Goal: Task Accomplishment & Management: Complete application form

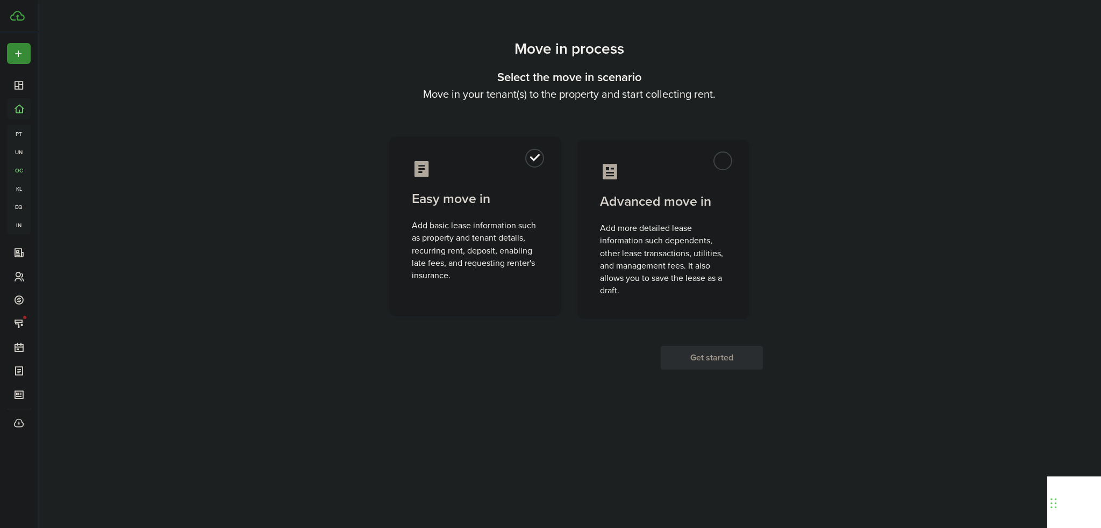
click at [524, 174] on control-radio-card-icon at bounding box center [475, 169] width 127 height 19
radio input "true"
click at [753, 359] on button "Get started" at bounding box center [712, 358] width 102 height 24
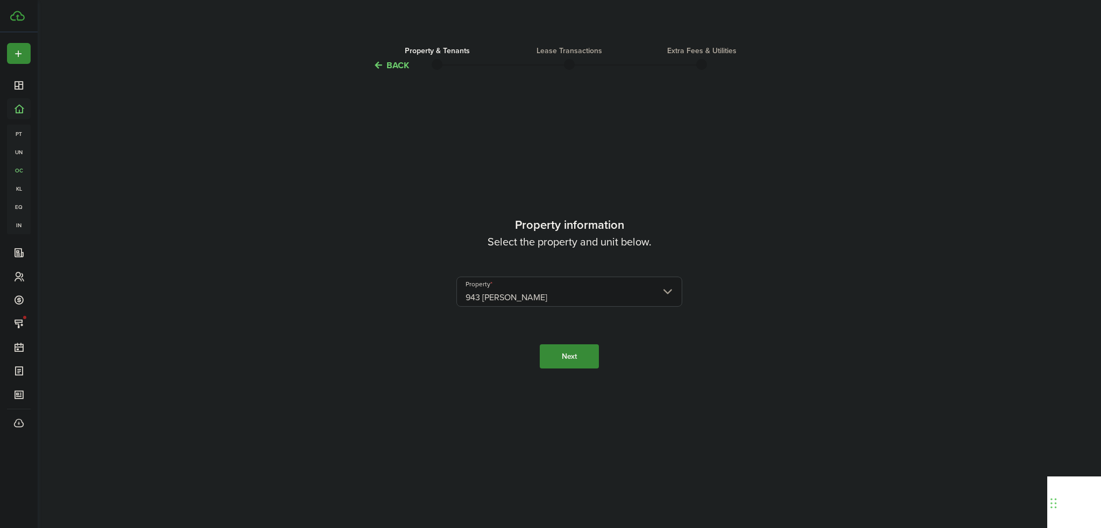
click at [567, 291] on input "943 [PERSON_NAME]" at bounding box center [569, 292] width 226 height 30
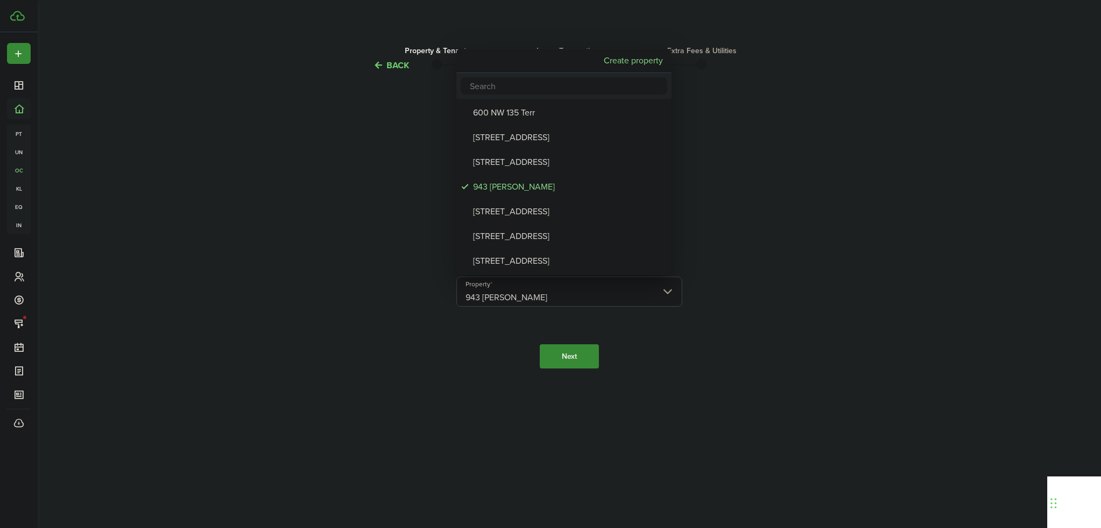
click at [836, 309] on div at bounding box center [550, 264] width 1273 height 700
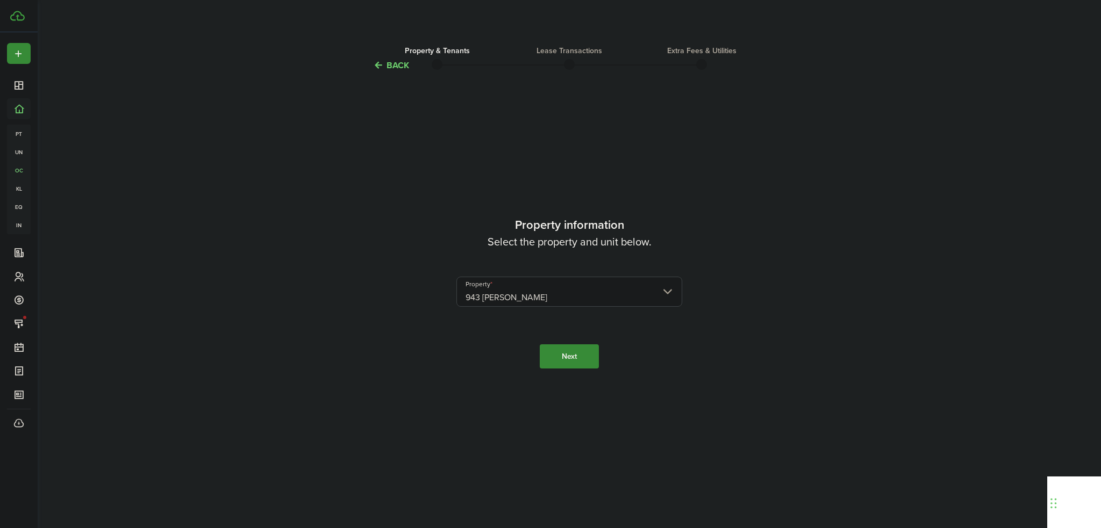
click at [581, 354] on button "Next" at bounding box center [569, 357] width 59 height 24
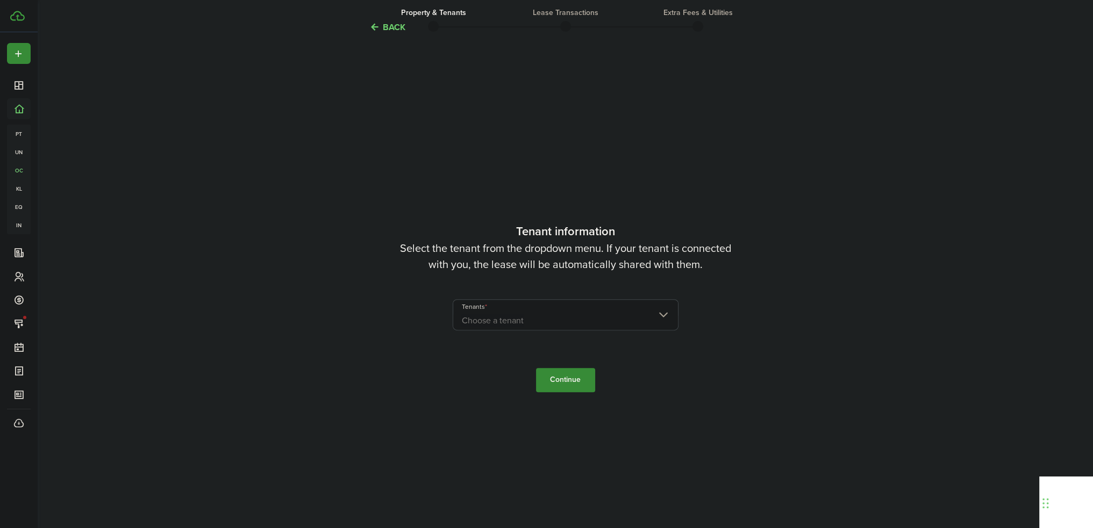
scroll to position [456, 0]
click at [576, 324] on span "Choose a tenant" at bounding box center [565, 320] width 225 height 18
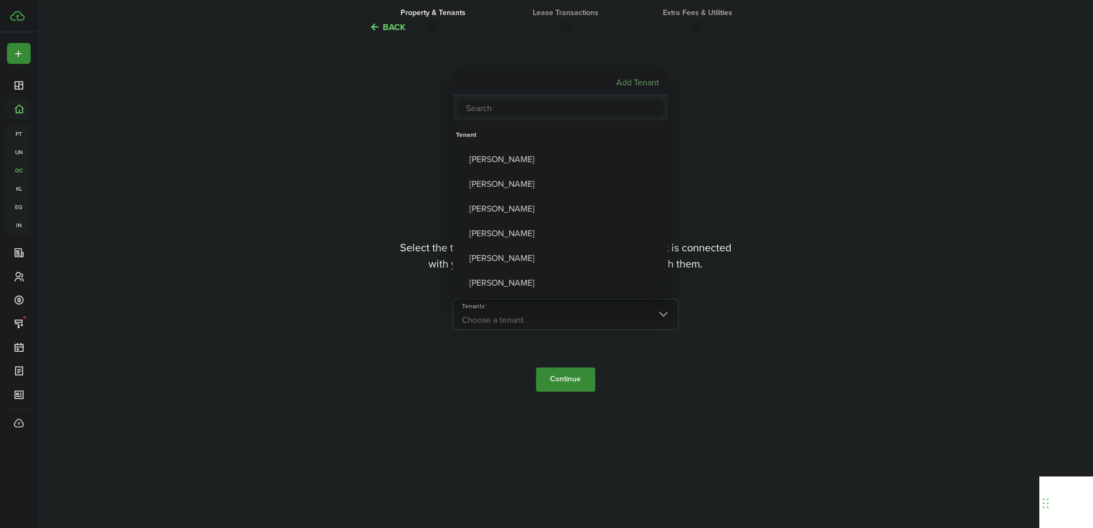
click at [622, 88] on mbsc-button "Add Tenant" at bounding box center [638, 82] width 52 height 19
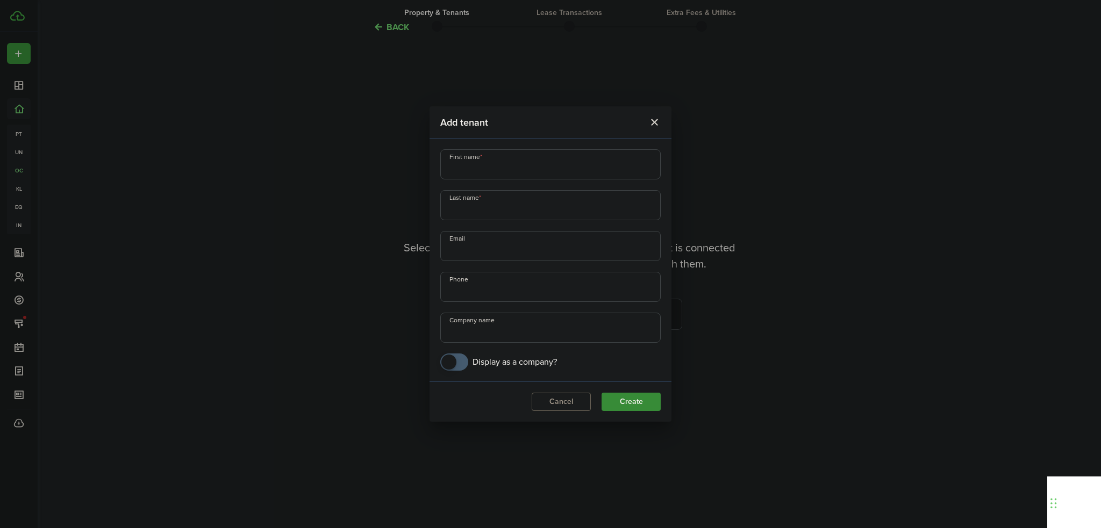
click at [538, 166] on input "First name" at bounding box center [550, 164] width 220 height 30
type input "[PERSON_NAME]"
type input "Cook"
type input "[EMAIL_ADDRESS][DOMAIN_NAME]"
type input "[PHONE_NUMBER]"
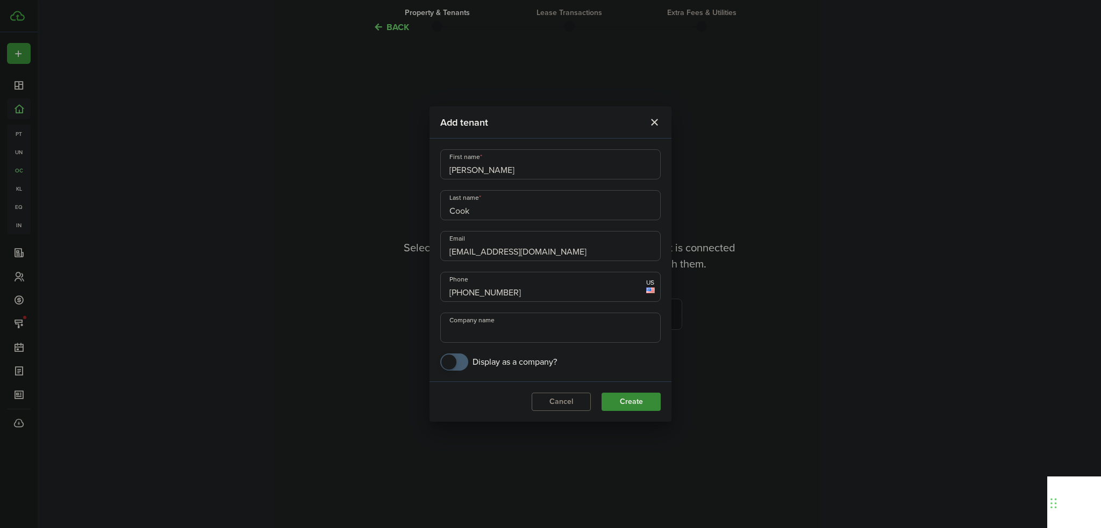
click at [520, 327] on input "Company name" at bounding box center [550, 328] width 220 height 30
click at [481, 391] on modal-footer "Cancel Create" at bounding box center [551, 402] width 242 height 40
click at [641, 407] on button "Create" at bounding box center [631, 402] width 59 height 18
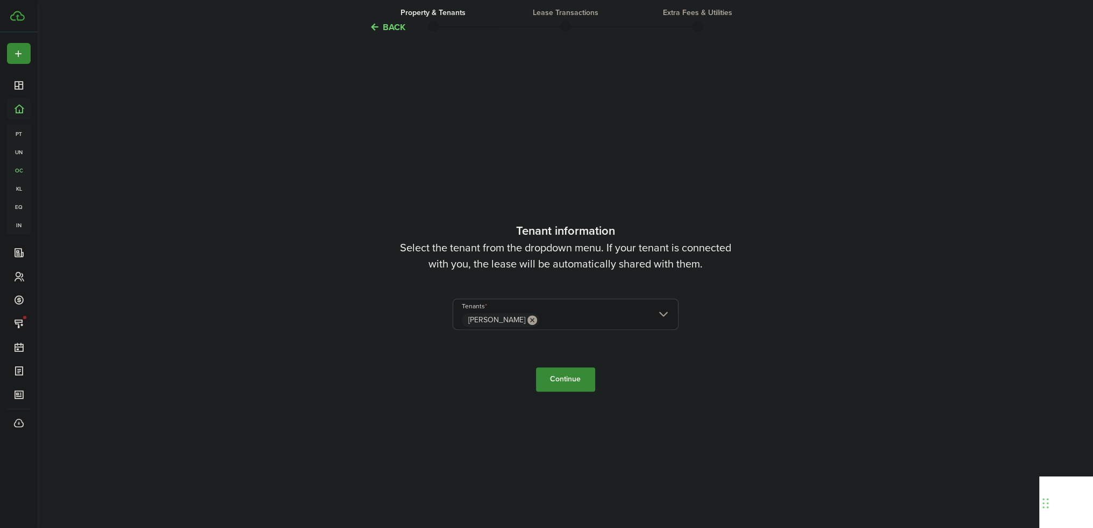
click at [583, 378] on button "Continue" at bounding box center [565, 380] width 59 height 24
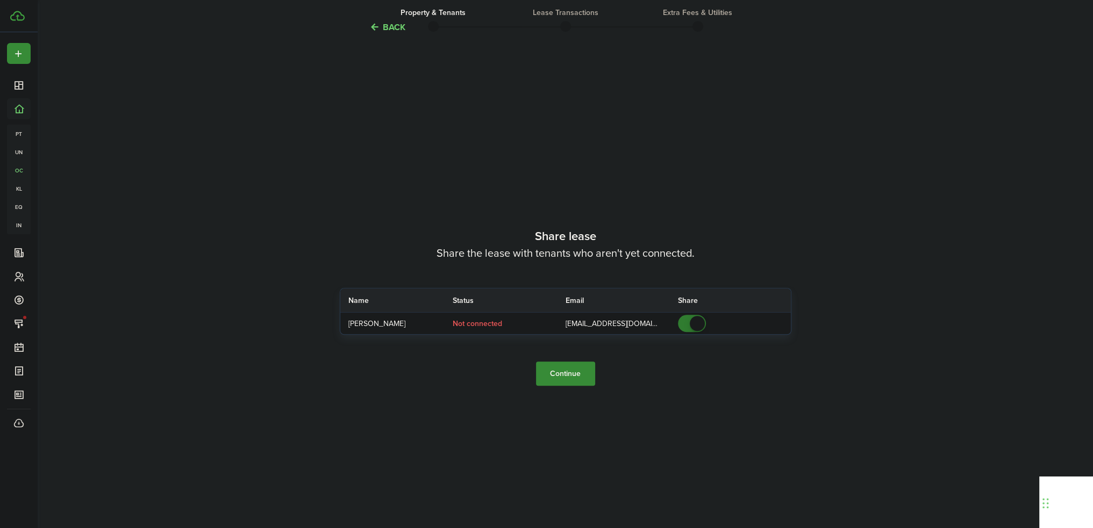
scroll to position [985, 0]
click at [560, 375] on button "Continue" at bounding box center [565, 374] width 59 height 24
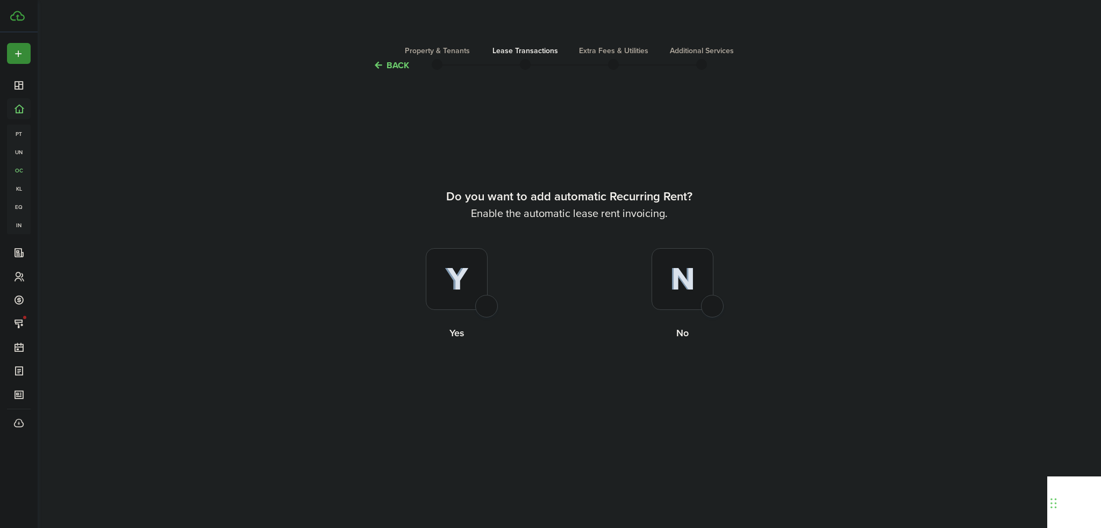
click at [467, 288] on img at bounding box center [457, 280] width 24 height 24
radio input "true"
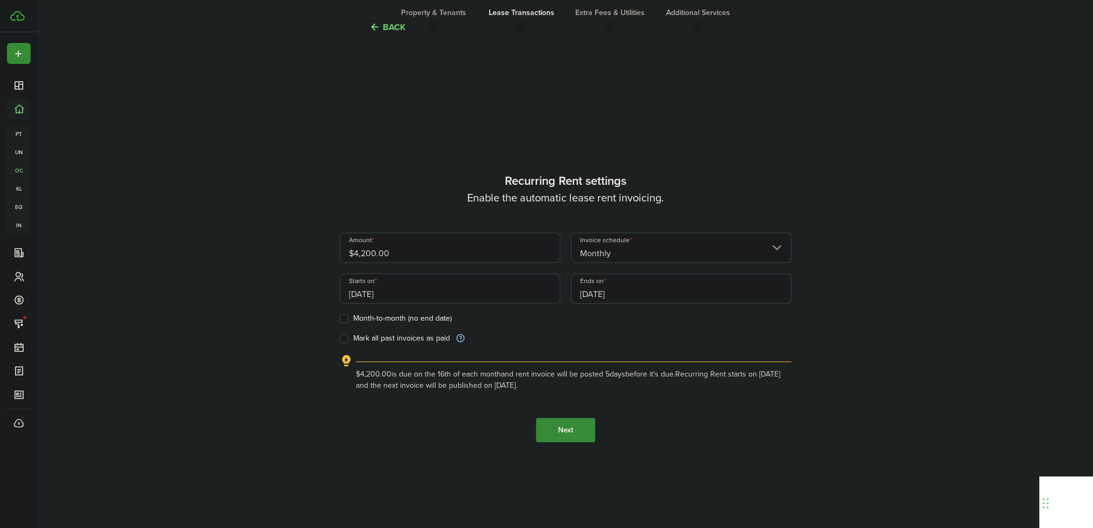
scroll to position [456, 0]
click at [448, 255] on input "$4,200.00" at bounding box center [450, 247] width 220 height 30
drag, startPoint x: 447, startPoint y: 249, endPoint x: 168, endPoint y: 235, distance: 279.3
click at [168, 235] on div "Back Property & Tenants Lease Transactions Extra fees & Utilities Additional Se…" at bounding box center [565, 76] width 1055 height 1000
type input "$3,900.00"
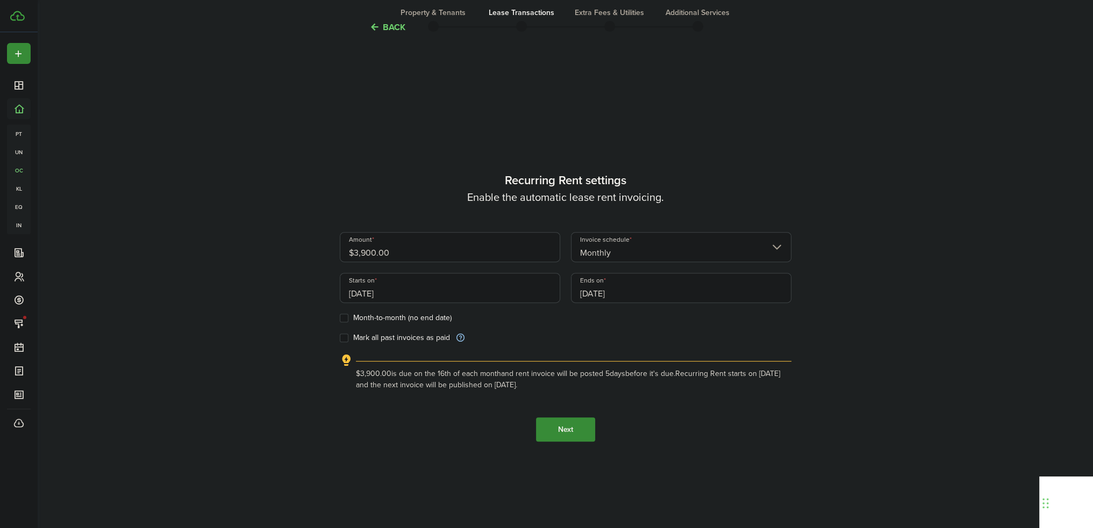
click at [789, 173] on wizard-step-header-title "Recurring Rent settings" at bounding box center [566, 180] width 452 height 18
click at [467, 282] on input "[DATE]" at bounding box center [450, 288] width 220 height 30
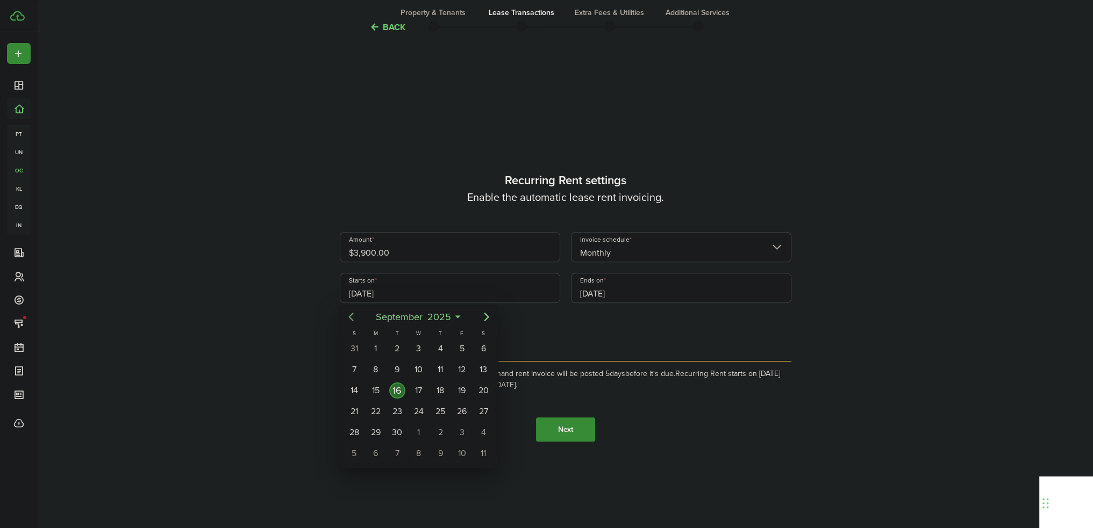
click at [346, 316] on icon "Previous page" at bounding box center [351, 317] width 13 height 13
click at [463, 392] on div "15" at bounding box center [462, 391] width 16 height 16
type input "[DATE]"
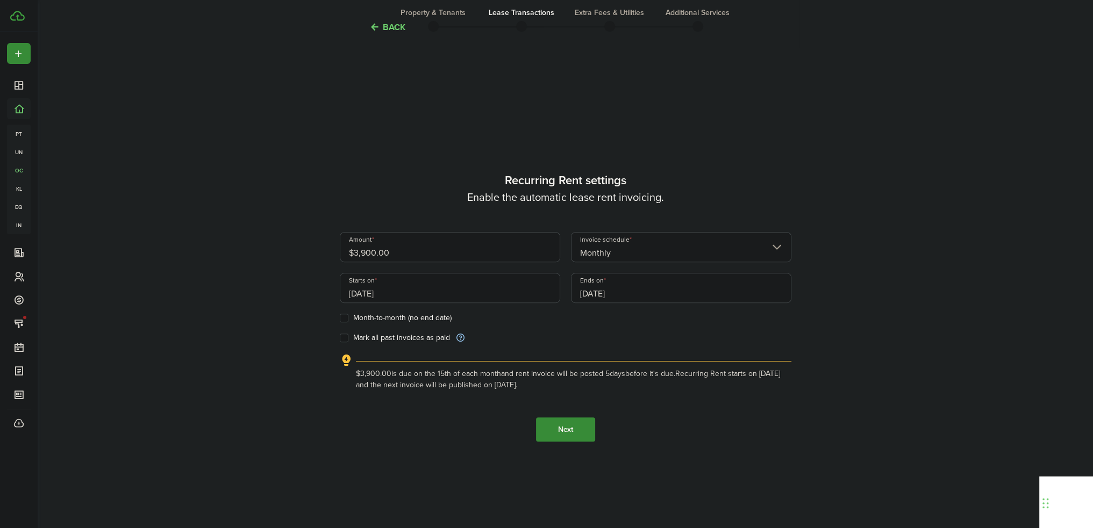
click at [661, 287] on input "[DATE]" at bounding box center [681, 288] width 220 height 30
click at [637, 316] on span "September" at bounding box center [630, 316] width 52 height 19
click at [658, 416] on div "Aug" at bounding box center [650, 412] width 39 height 17
click at [610, 450] on div "31" at bounding box center [607, 454] width 16 height 16
type input "[DATE]"
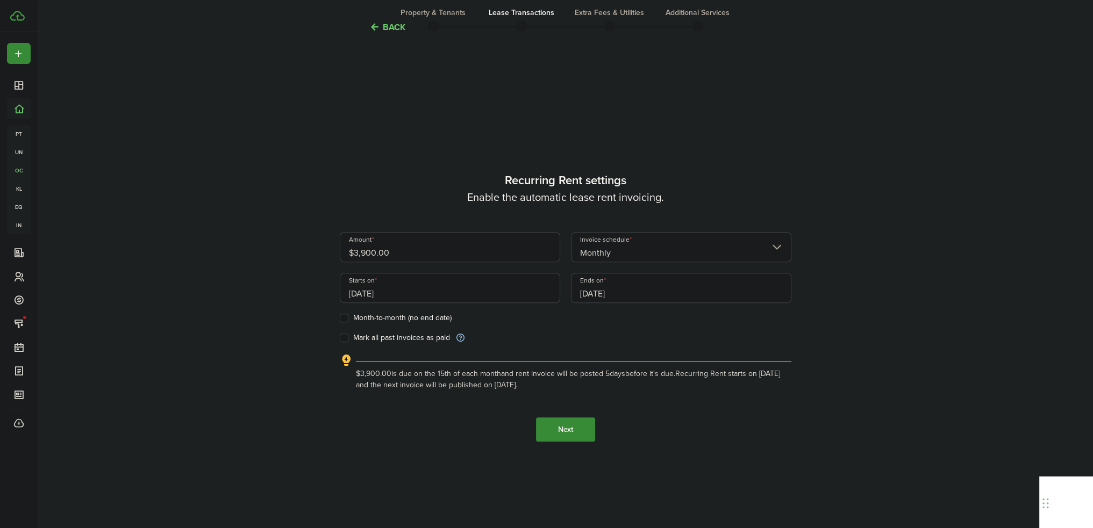
click at [391, 335] on label "Mark all past invoices as paid" at bounding box center [395, 338] width 110 height 9
click at [340, 338] on input "Mark all past invoices as paid" at bounding box center [339, 338] width 1 height 1
click at [391, 335] on label "Mark all past invoices as paid" at bounding box center [395, 338] width 110 height 9
click at [340, 338] on input "Mark all past invoices as paid" at bounding box center [339, 338] width 1 height 1
click at [392, 335] on label "Mark all past invoices as paid" at bounding box center [395, 338] width 110 height 9
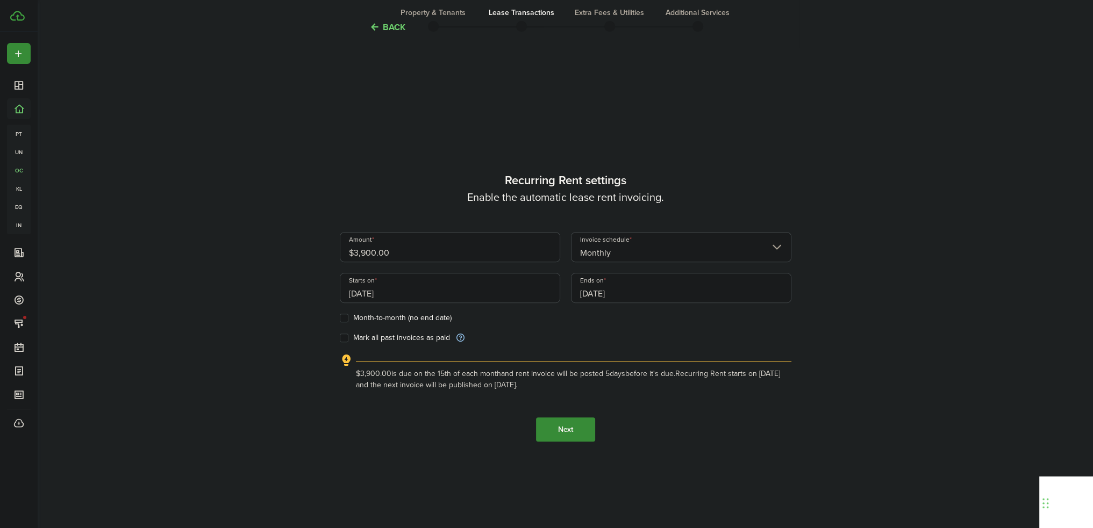
click at [340, 338] on input "Mark all past invoices as paid" at bounding box center [339, 338] width 1 height 1
checkbox input "true"
click at [522, 296] on input "[DATE]" at bounding box center [450, 288] width 220 height 30
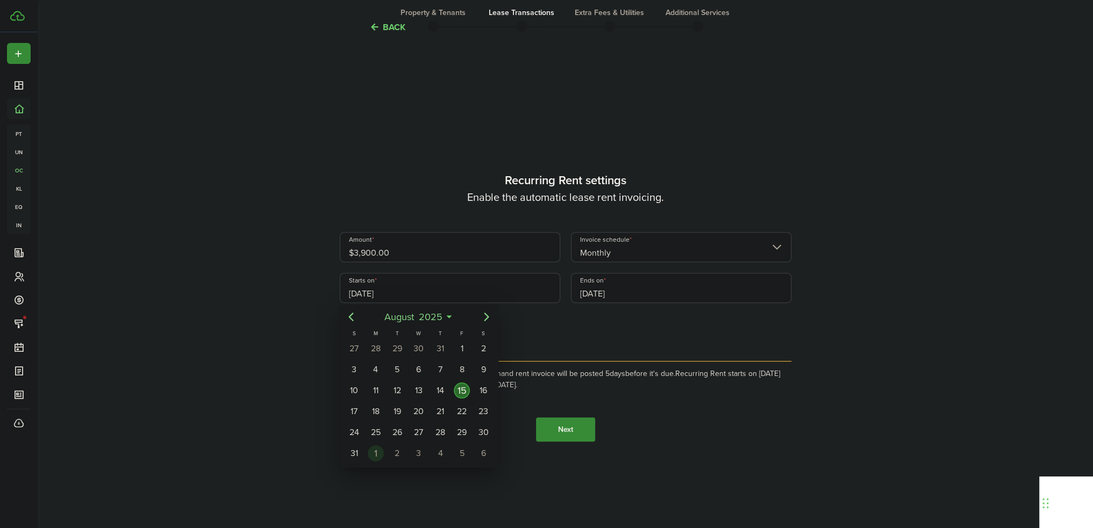
click at [376, 447] on div "1" at bounding box center [376, 454] width 16 height 16
type input "[DATE]"
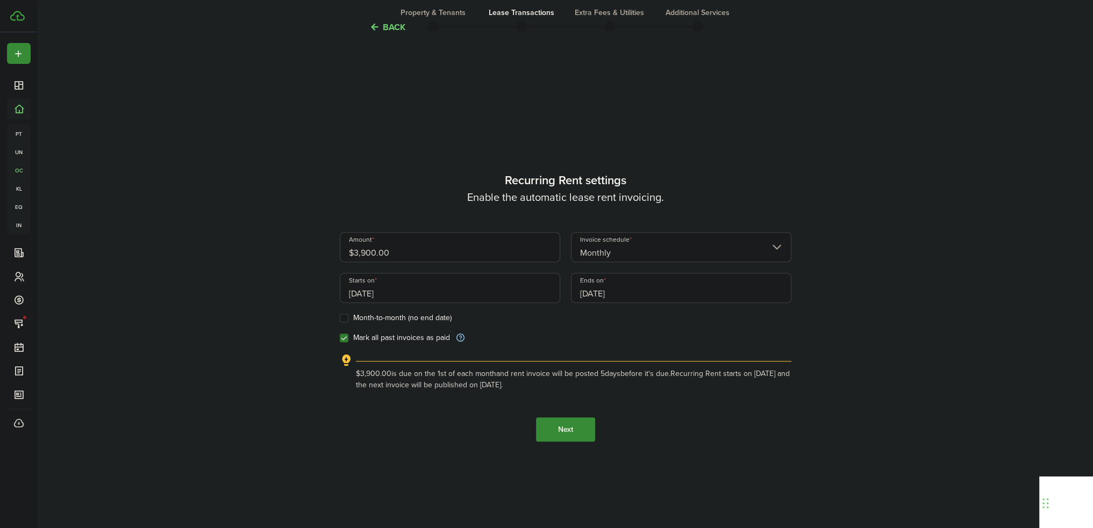
scroll to position [0, 0]
click at [572, 430] on button "Next" at bounding box center [565, 430] width 59 height 24
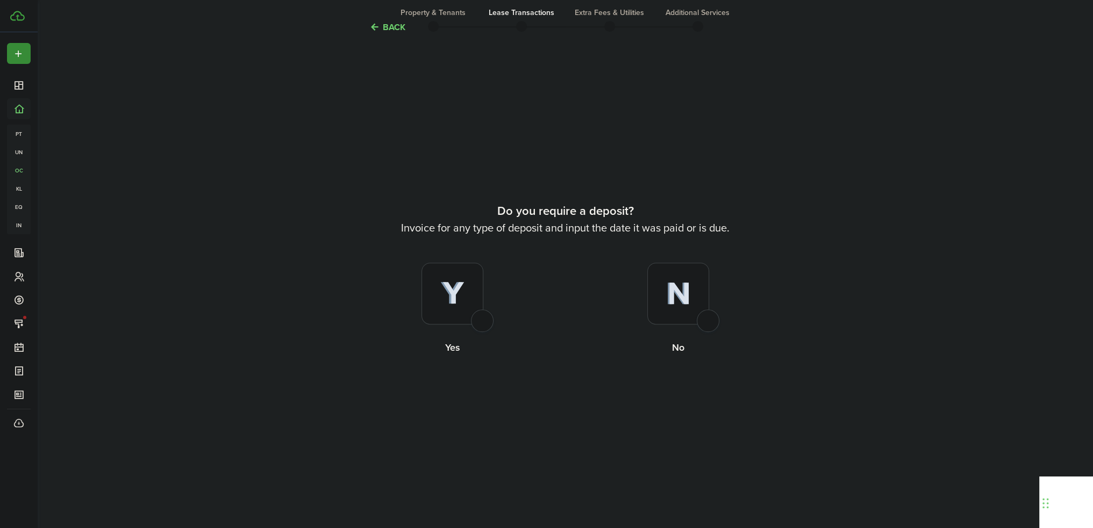
scroll to position [985, 0]
click at [690, 312] on div at bounding box center [678, 294] width 62 height 62
radio input "true"
click at [712, 309] on label "No" at bounding box center [679, 310] width 226 height 97
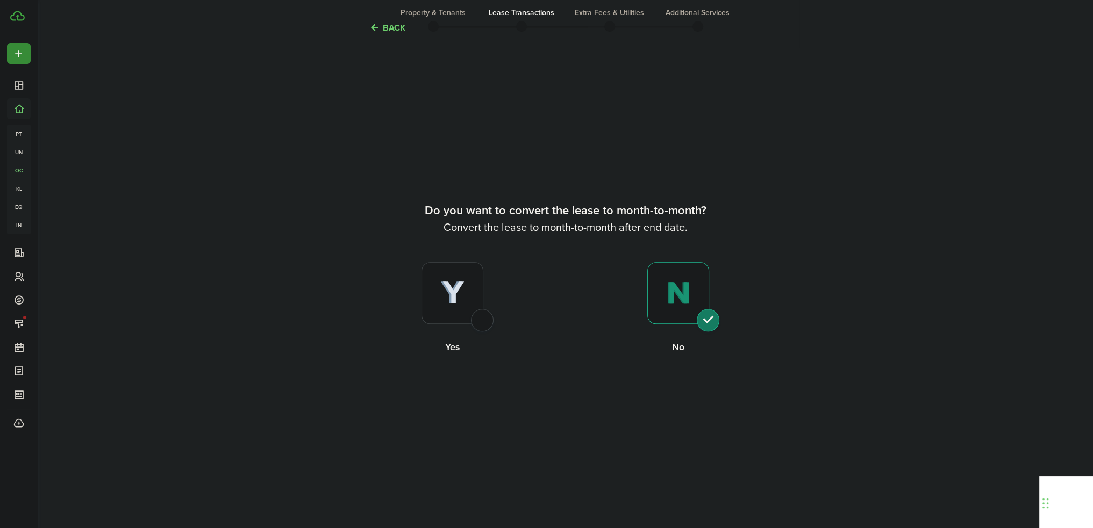
radio input "true"
click at [566, 397] on button "Continue" at bounding box center [565, 399] width 59 height 24
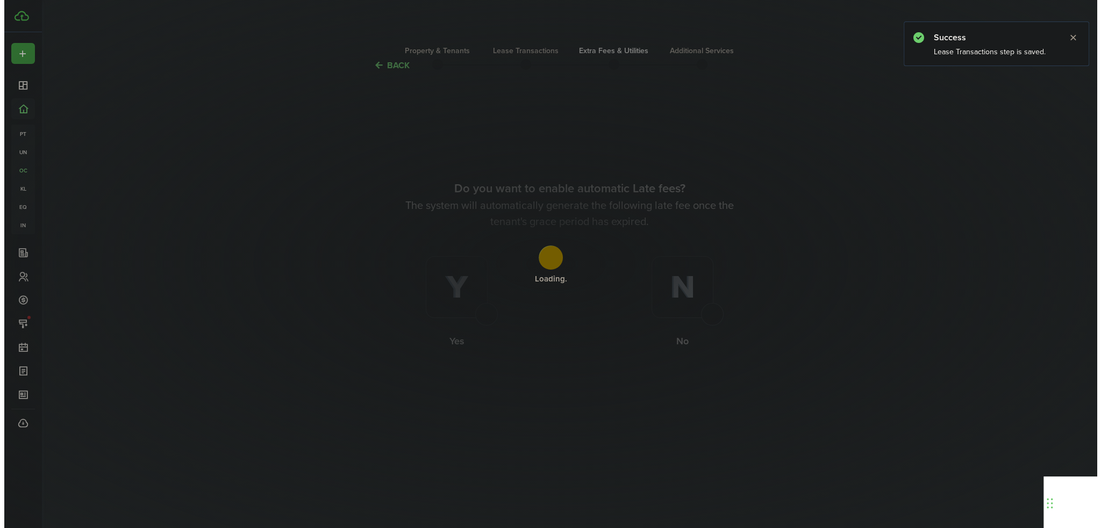
scroll to position [0, 0]
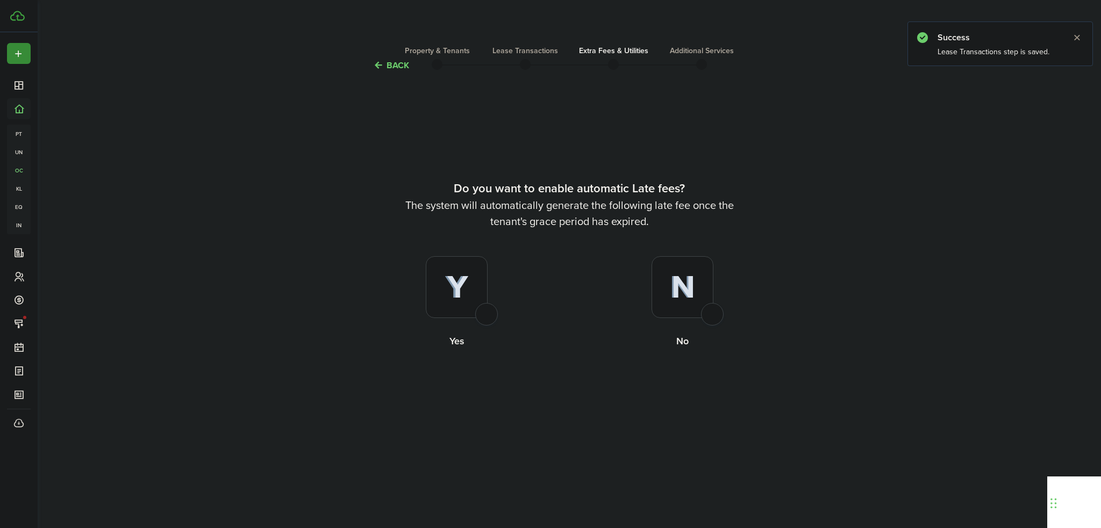
click at [445, 287] on img at bounding box center [457, 288] width 24 height 24
radio input "true"
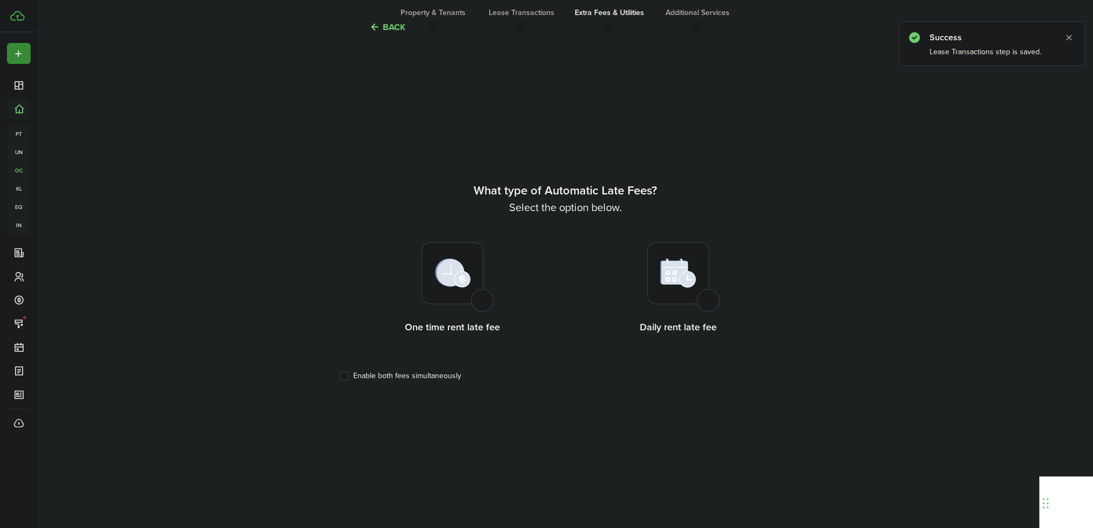
click at [690, 274] on img at bounding box center [678, 273] width 36 height 30
radio input "true"
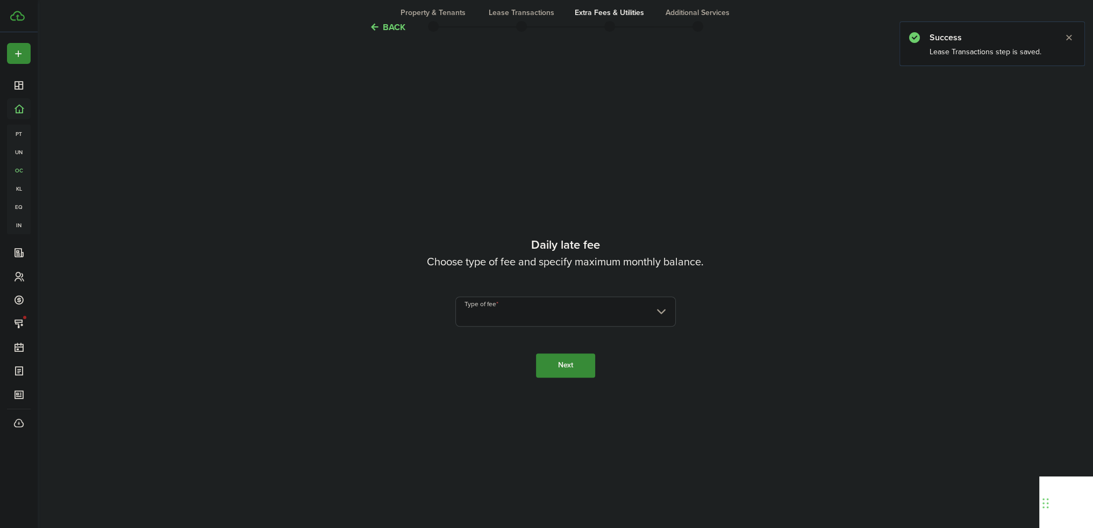
scroll to position [985, 0]
click at [613, 313] on input "Type of fee" at bounding box center [565, 312] width 220 height 30
click at [706, 240] on div at bounding box center [546, 264] width 1265 height 700
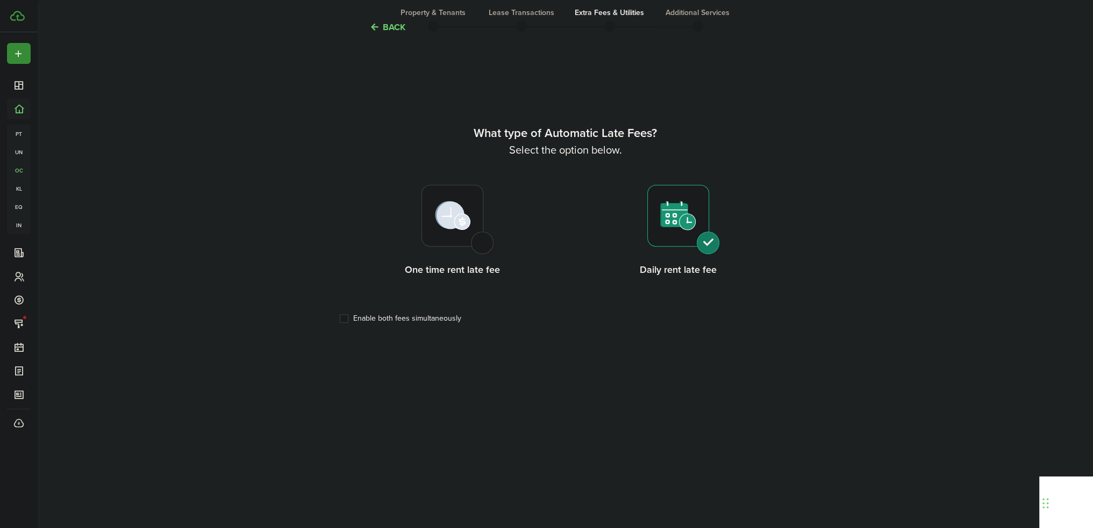
scroll to position [501, 0]
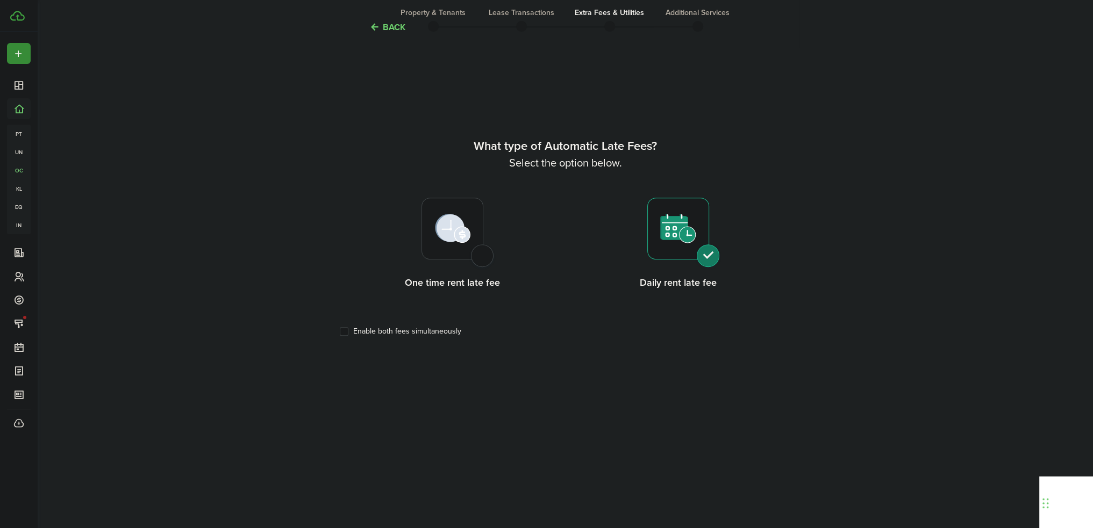
click at [447, 331] on label "Enable both fees simultaneously" at bounding box center [400, 331] width 121 height 9
click at [340, 332] on input "Enable both fees simultaneously" at bounding box center [339, 332] width 1 height 1
checkbox input "true"
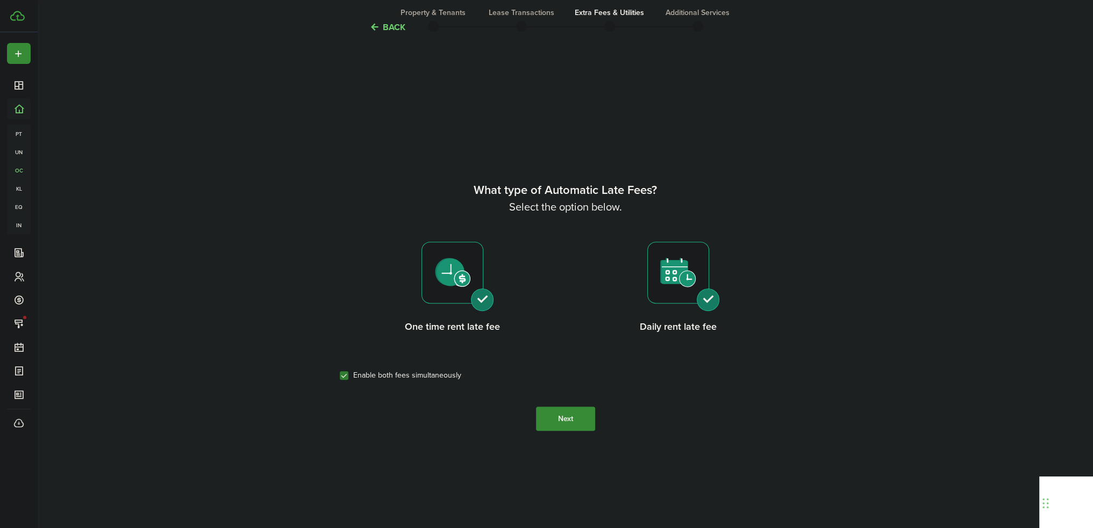
scroll to position [456, 0]
click at [575, 418] on button "Next" at bounding box center [565, 419] width 59 height 24
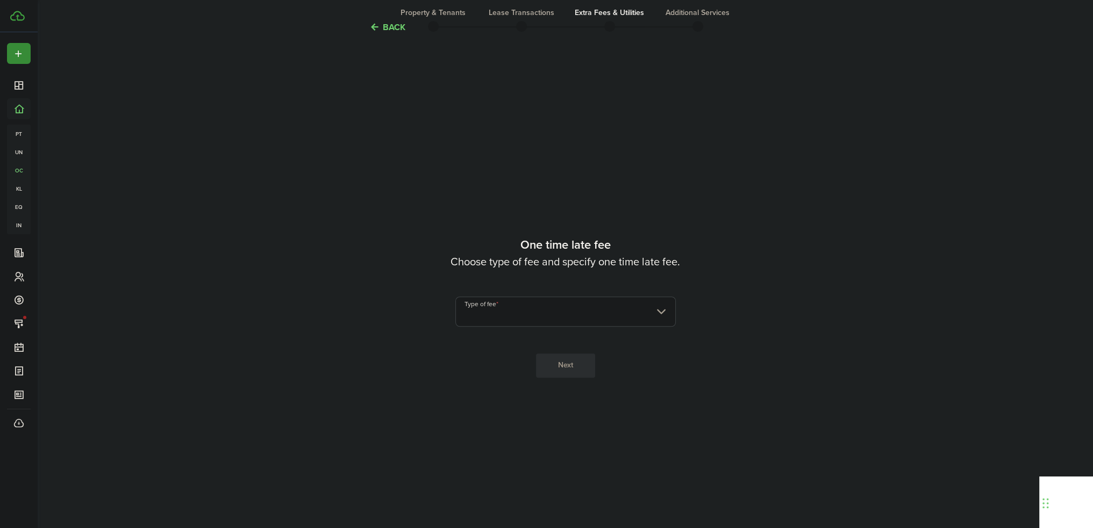
scroll to position [985, 0]
click at [581, 311] on input "Type of fee" at bounding box center [565, 312] width 220 height 30
click at [553, 338] on div "Fixed amount" at bounding box center [536, 339] width 131 height 18
type input "Fixed amount"
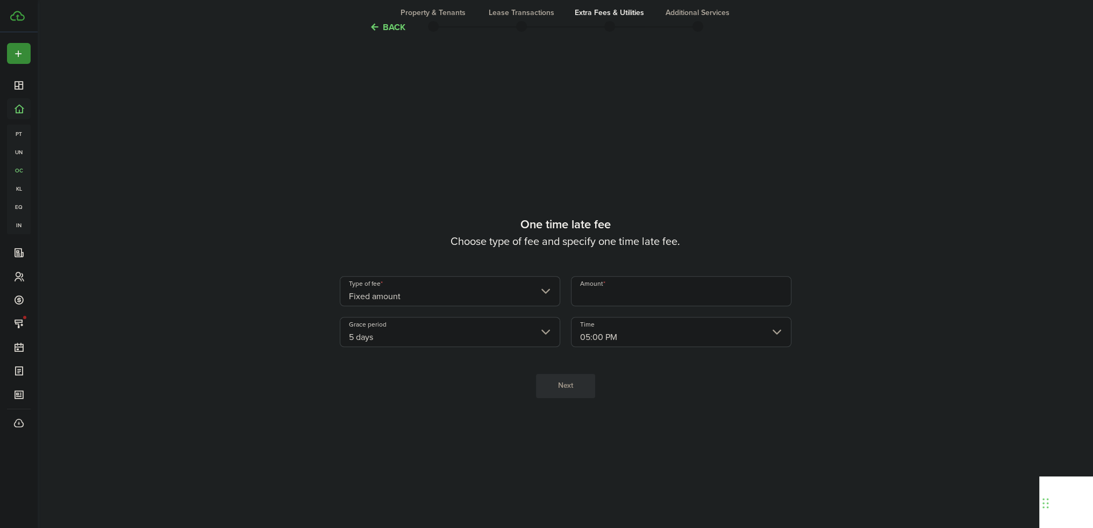
click at [627, 291] on input "Amount" at bounding box center [681, 291] width 220 height 30
click at [507, 342] on input "5 days" at bounding box center [450, 332] width 220 height 30
type input "$200.00"
click at [395, 435] on div "4 days" at bounding box center [395, 433] width 78 height 18
type input "4 days"
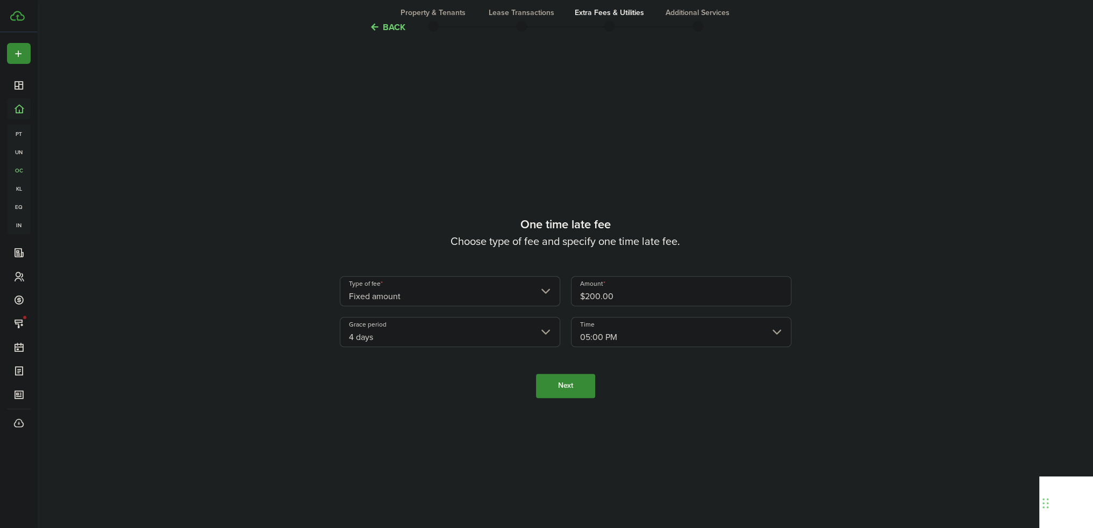
click at [710, 333] on input "05:00 PM" at bounding box center [681, 332] width 220 height 30
click at [632, 360] on div "12:00 AM" at bounding box center [626, 359] width 78 height 18
type input "12:00 AM"
click at [489, 335] on input "4 days" at bounding box center [450, 332] width 220 height 30
click at [398, 374] on div "5 days" at bounding box center [395, 378] width 78 height 18
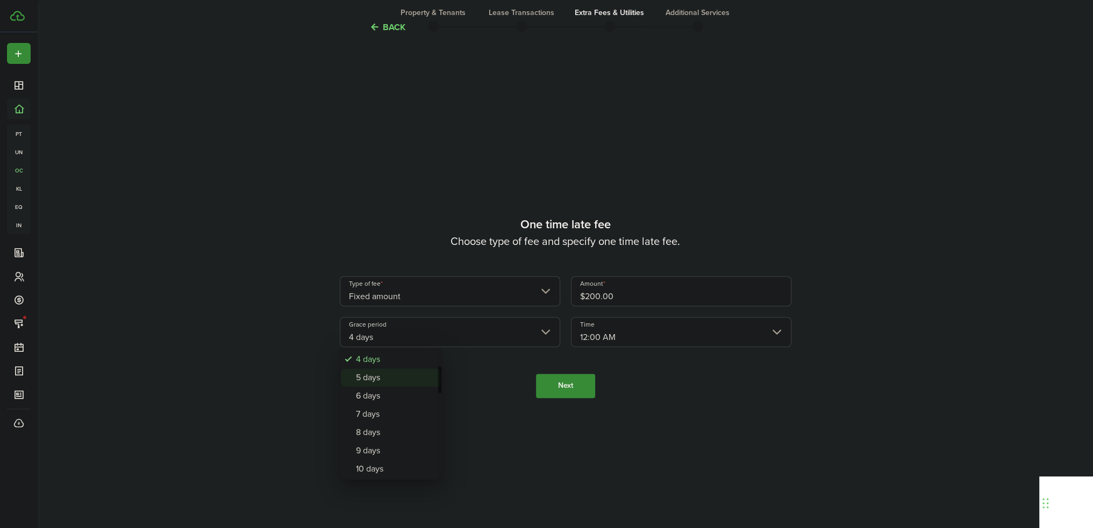
type input "5 days"
click at [574, 392] on button "Next" at bounding box center [565, 386] width 59 height 24
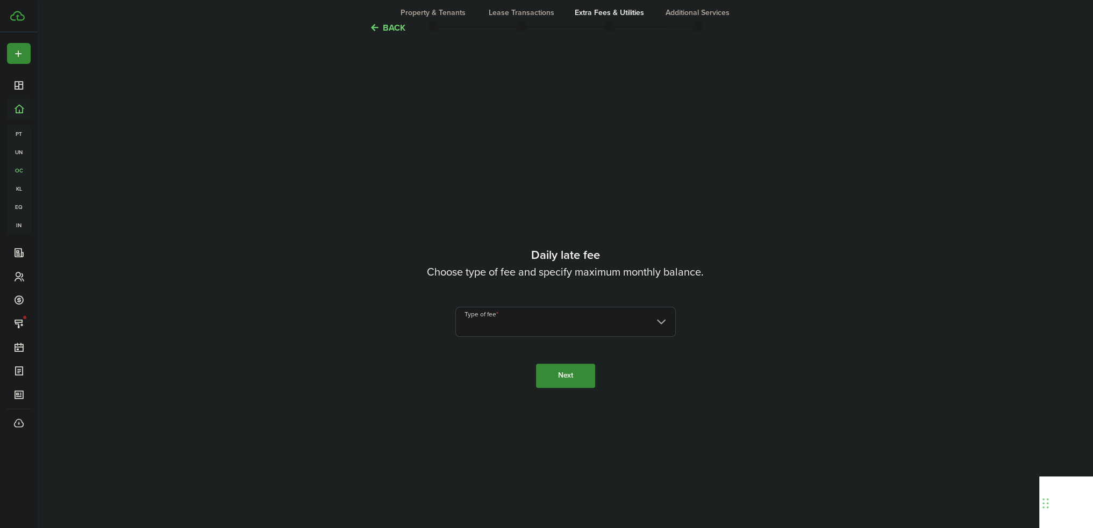
scroll to position [1514, 0]
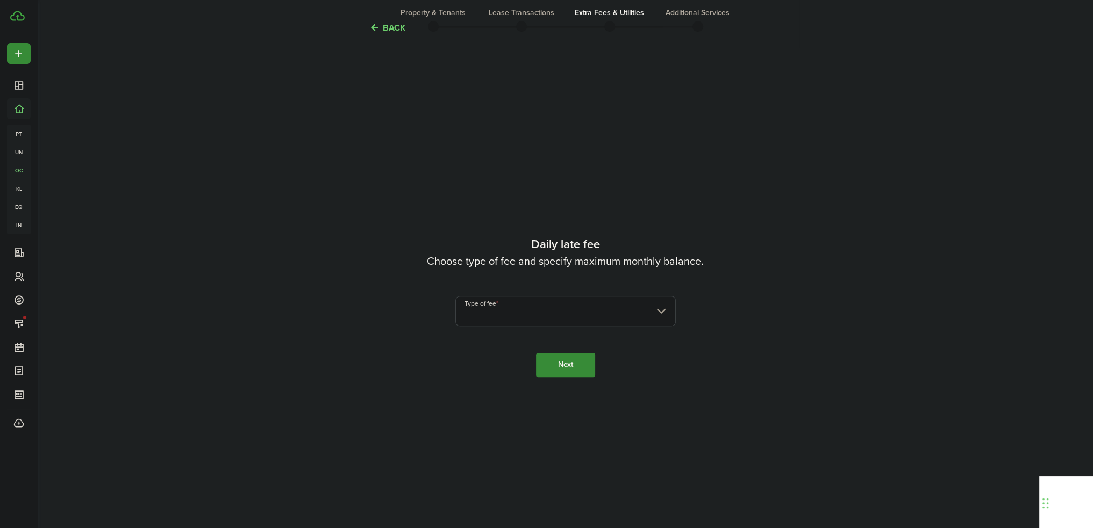
click at [581, 303] on input "Type of fee" at bounding box center [565, 311] width 220 height 30
click at [557, 338] on div "Fixed amount" at bounding box center [536, 339] width 131 height 18
type input "Fixed amount"
drag, startPoint x: 600, startPoint y: 311, endPoint x: 606, endPoint y: 309, distance: 6.8
click at [600, 311] on input "Amount" at bounding box center [623, 311] width 105 height 30
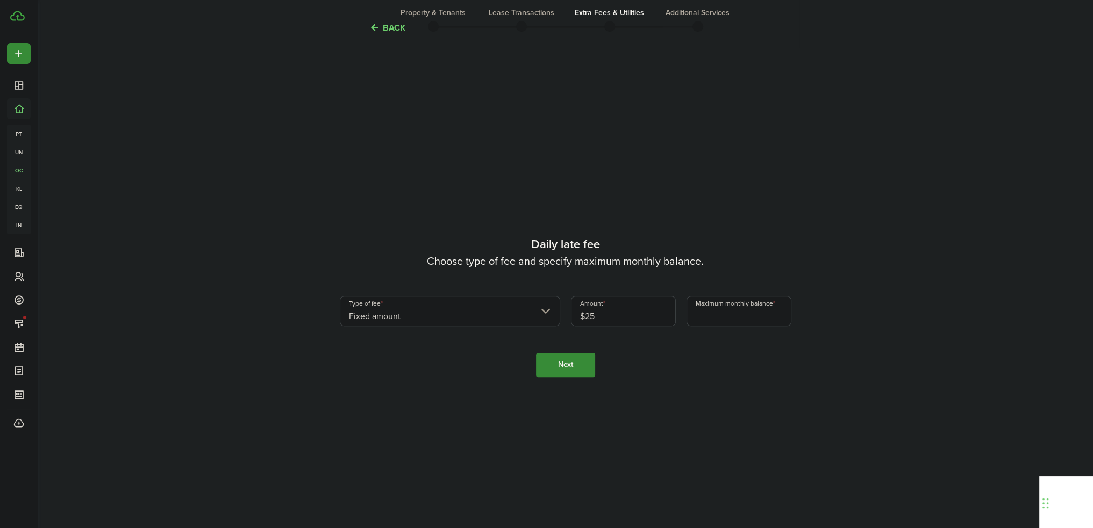
type input "$25.00"
click at [666, 366] on tc-wizard-step "Daily late fee Choose type of fee and specify maximum monthly balance. Type of …" at bounding box center [566, 306] width 452 height 528
click at [737, 316] on input "Maximum monthly balance" at bounding box center [738, 311] width 105 height 30
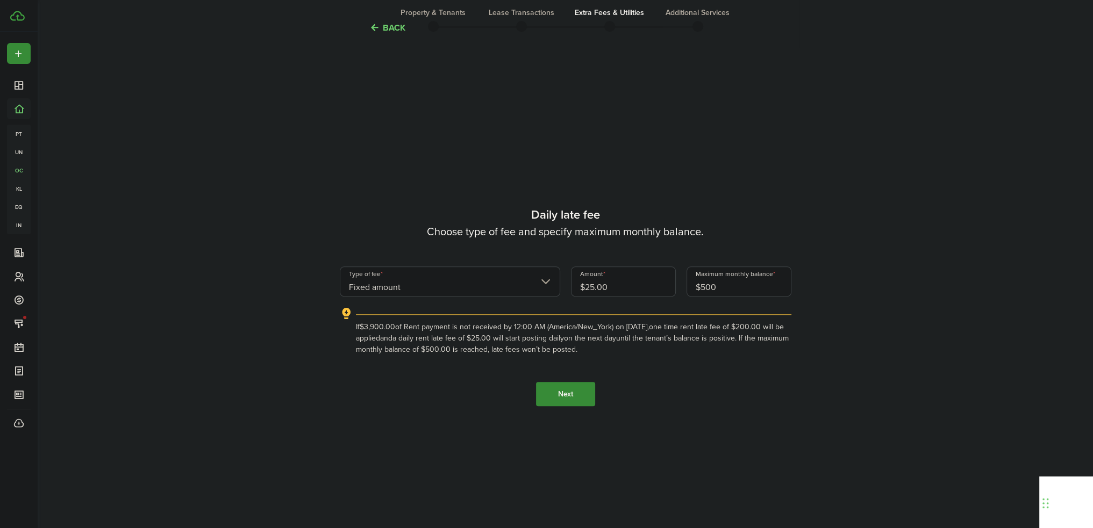
type input "$500.00"
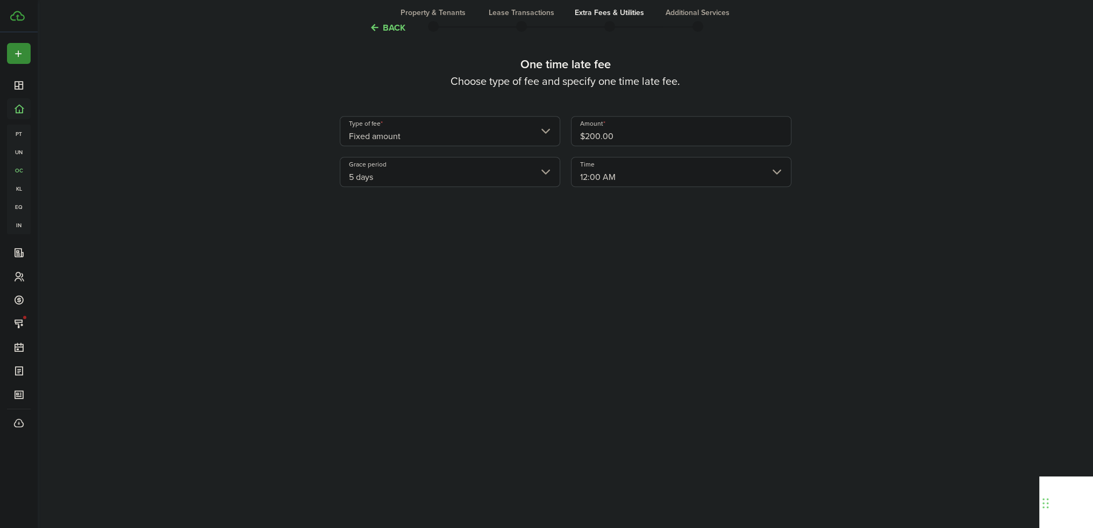
scroll to position [1137, 0]
click at [518, 189] on input "5 days" at bounding box center [450, 179] width 220 height 30
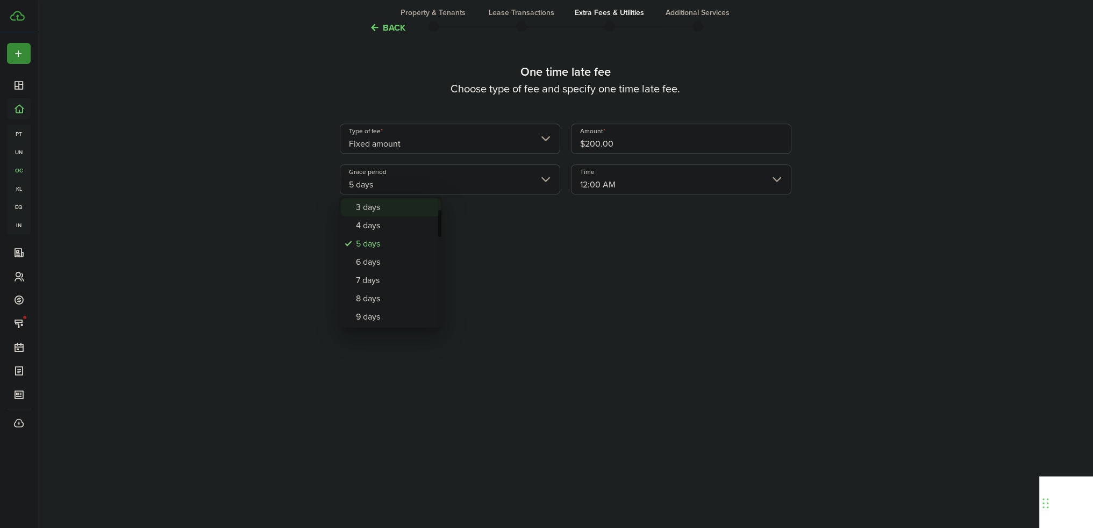
click at [400, 212] on div "3 days" at bounding box center [395, 207] width 78 height 18
click at [464, 181] on input "3 days" at bounding box center [450, 179] width 220 height 30
click at [409, 227] on div "4 days" at bounding box center [395, 226] width 78 height 18
type input "4 days"
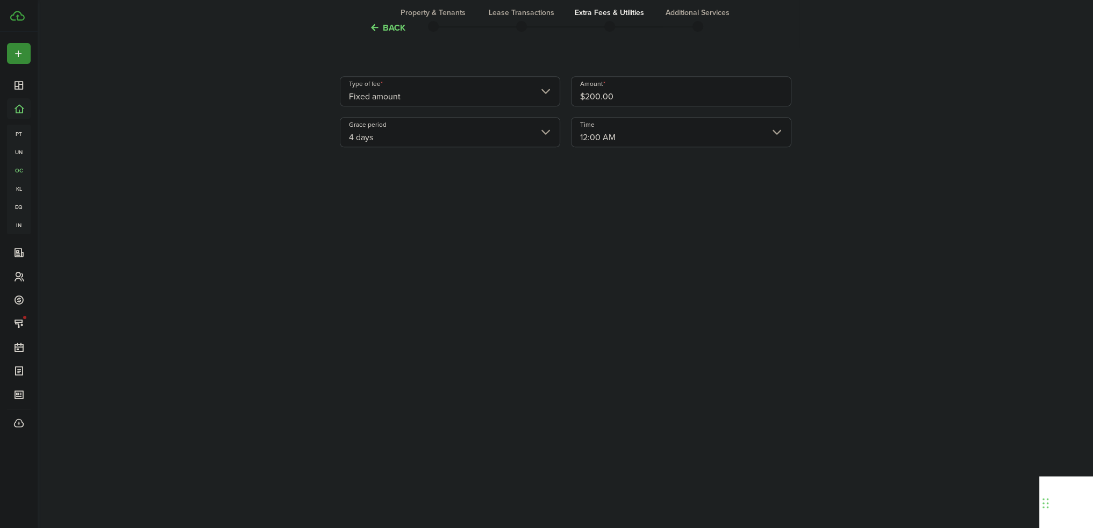
scroll to position [1514, 0]
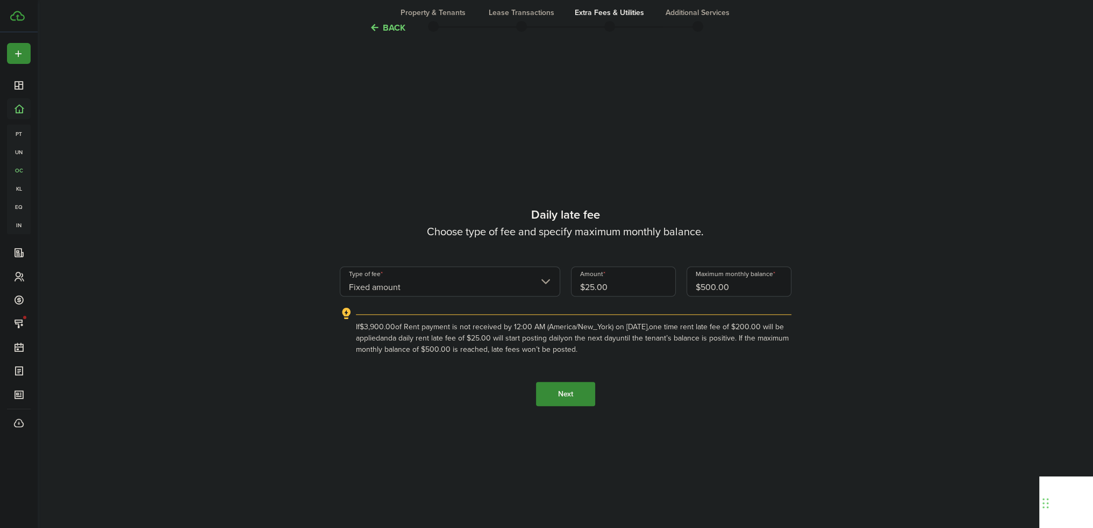
click at [531, 279] on input "Fixed amount" at bounding box center [450, 282] width 220 height 30
drag, startPoint x: 731, startPoint y: 162, endPoint x: 731, endPoint y: 237, distance: 74.2
click at [731, 163] on div at bounding box center [546, 264] width 1265 height 700
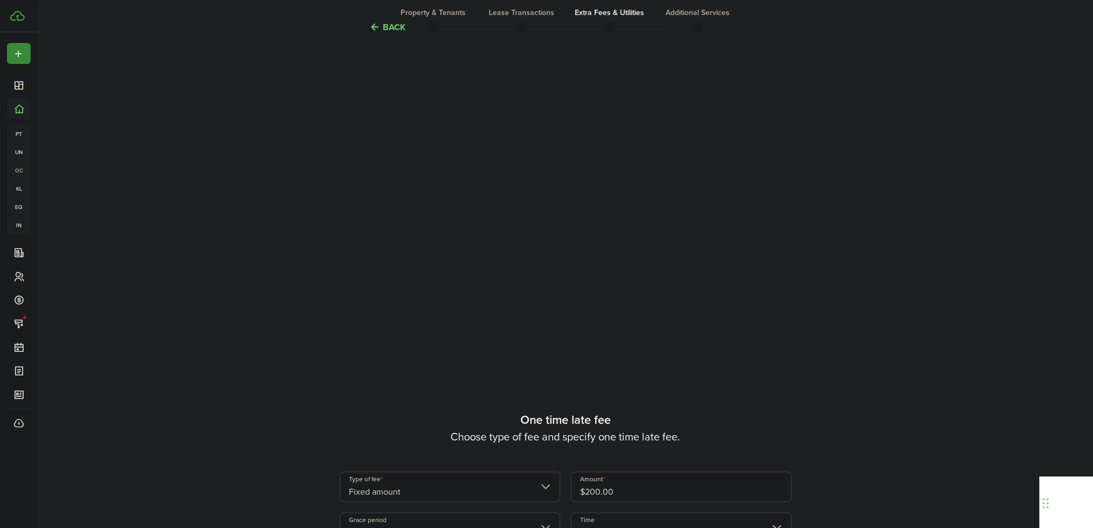
scroll to position [546, 0]
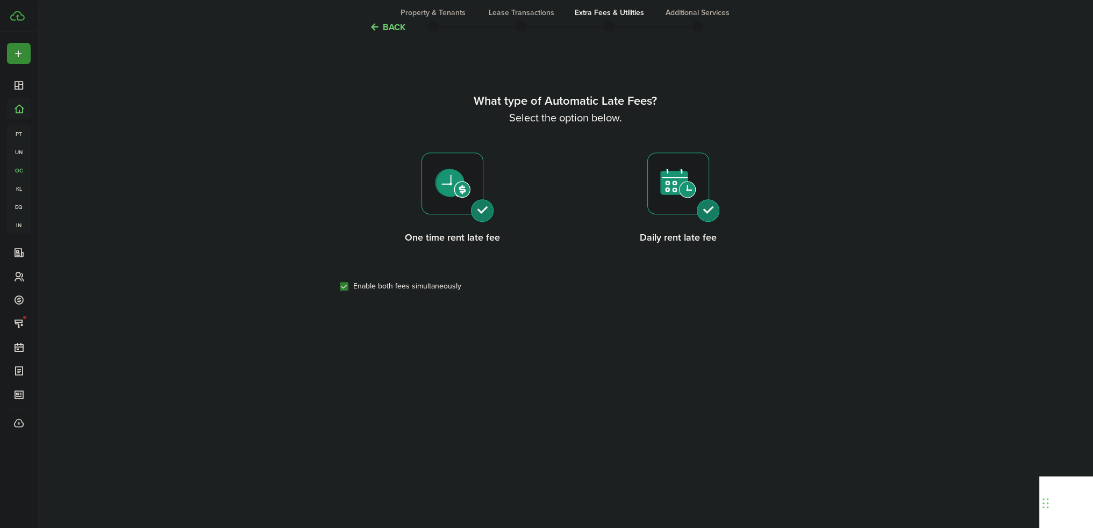
click at [701, 189] on div at bounding box center [678, 184] width 62 height 62
click at [349, 285] on label "Enable both fees simultaneously" at bounding box center [400, 286] width 121 height 9
click at [340, 287] on input "Enable both fees simultaneously" at bounding box center [339, 287] width 1 height 1
checkbox input "false"
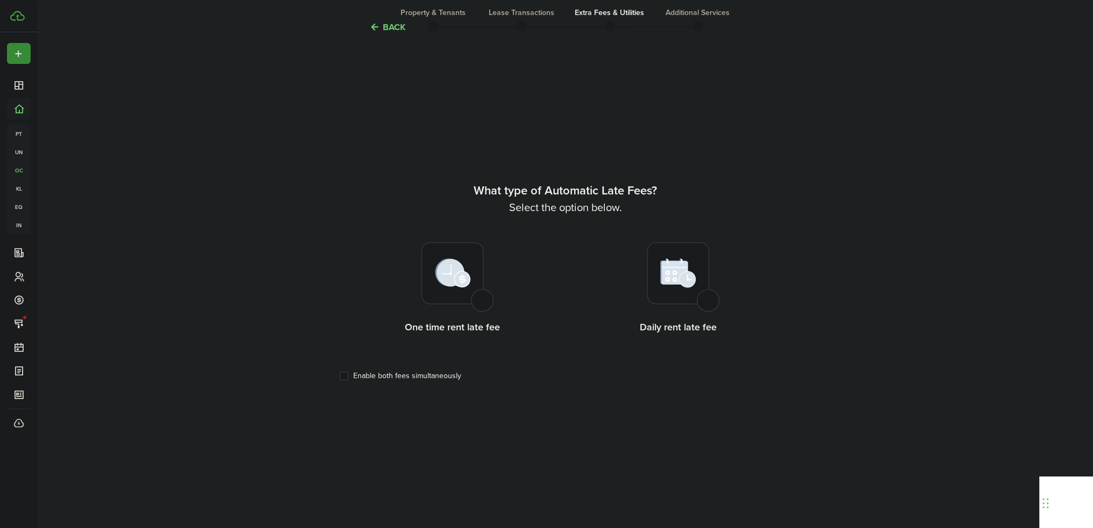
click at [464, 287] on img at bounding box center [452, 273] width 35 height 29
radio input "true"
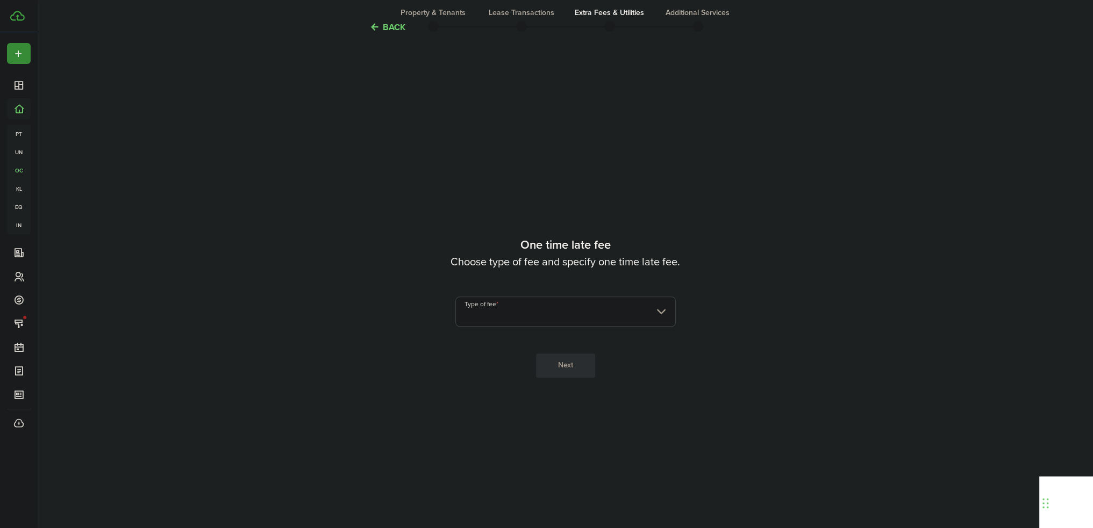
scroll to position [985, 0]
click at [564, 314] on input "Type of fee" at bounding box center [565, 312] width 220 height 30
click at [539, 339] on div "Fixed amount" at bounding box center [536, 339] width 131 height 18
type input "Fixed amount"
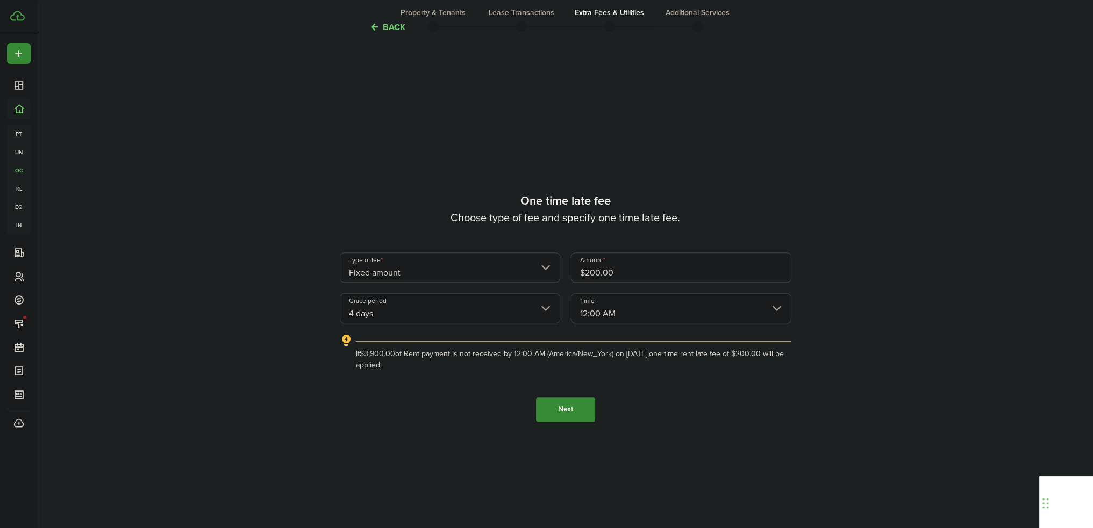
click at [475, 313] on input "4 days" at bounding box center [450, 309] width 220 height 30
click at [512, 346] on div at bounding box center [546, 264] width 1265 height 700
click at [569, 412] on button "Next" at bounding box center [565, 410] width 59 height 24
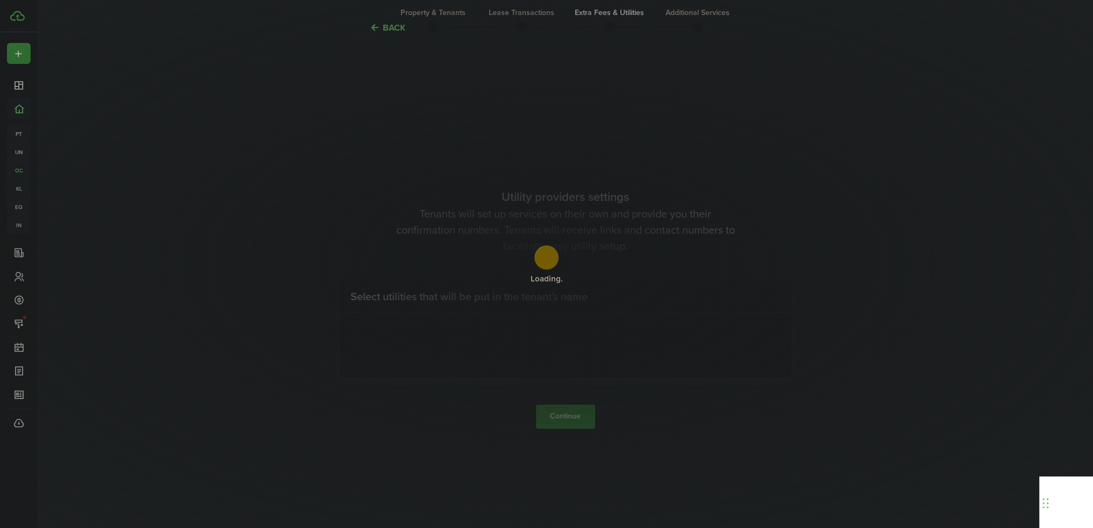
scroll to position [1514, 0]
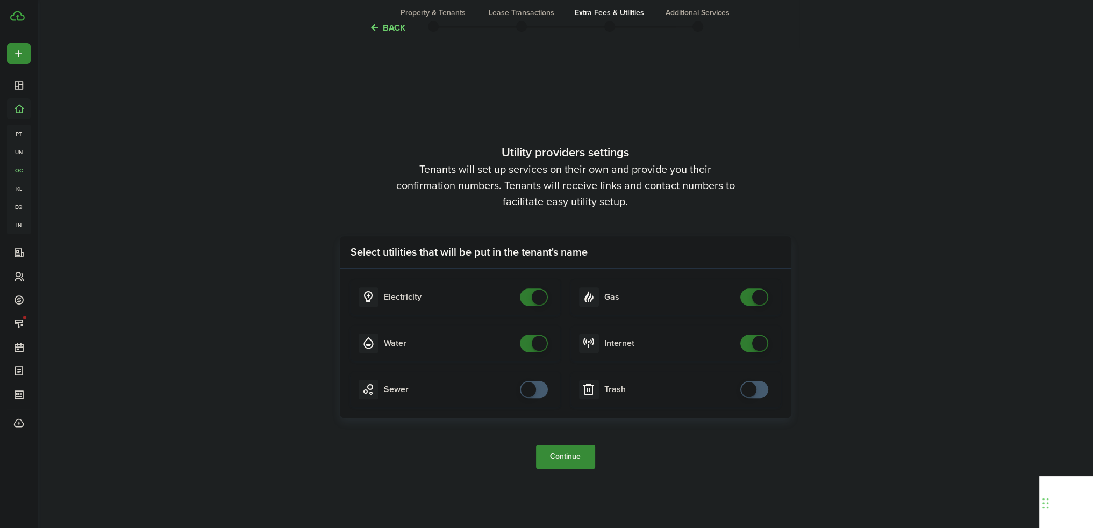
checkbox input "false"
click at [544, 294] on span at bounding box center [539, 297] width 15 height 15
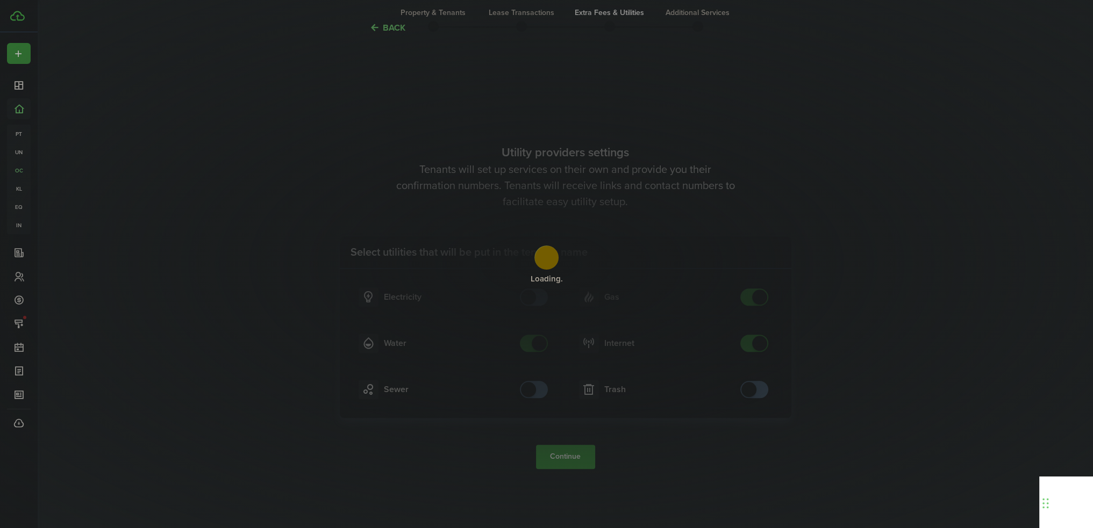
click at [531, 356] on div "Loading" at bounding box center [546, 264] width 1093 height 528
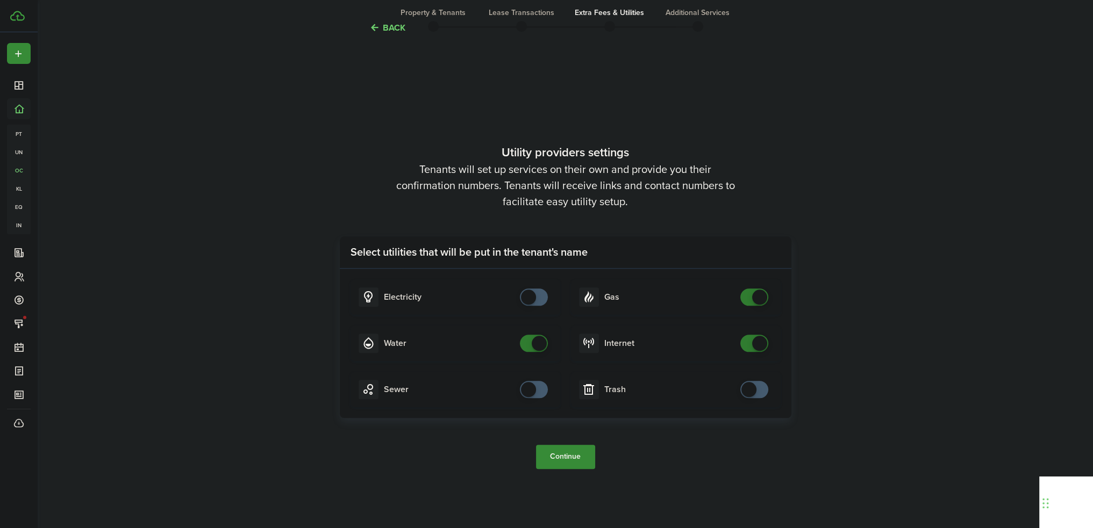
checkbox input "false"
click at [532, 346] on span at bounding box center [539, 343] width 15 height 15
checkbox input "false"
click at [750, 294] on span at bounding box center [754, 297] width 11 height 17
checkbox input "false"
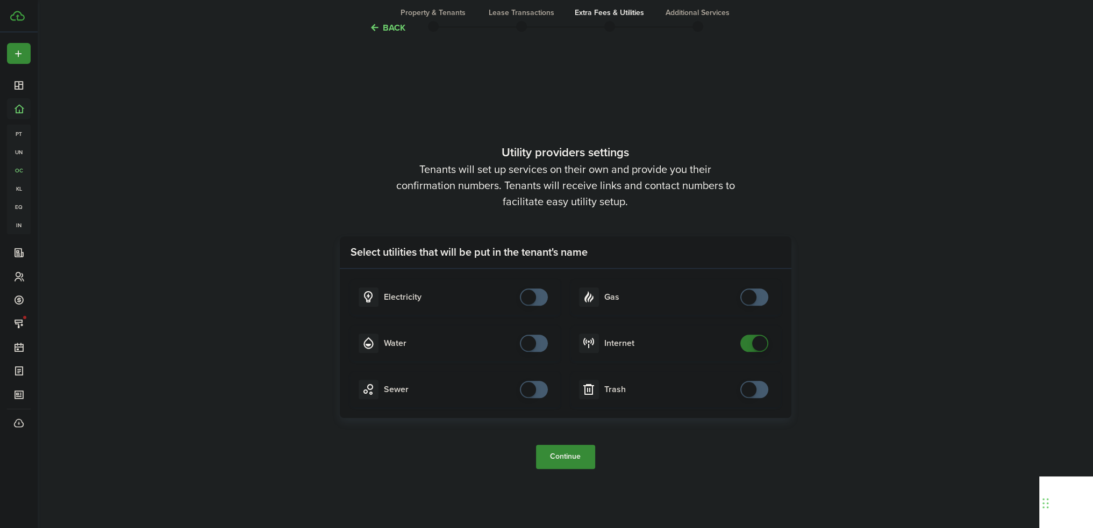
click at [761, 341] on span at bounding box center [759, 343] width 15 height 15
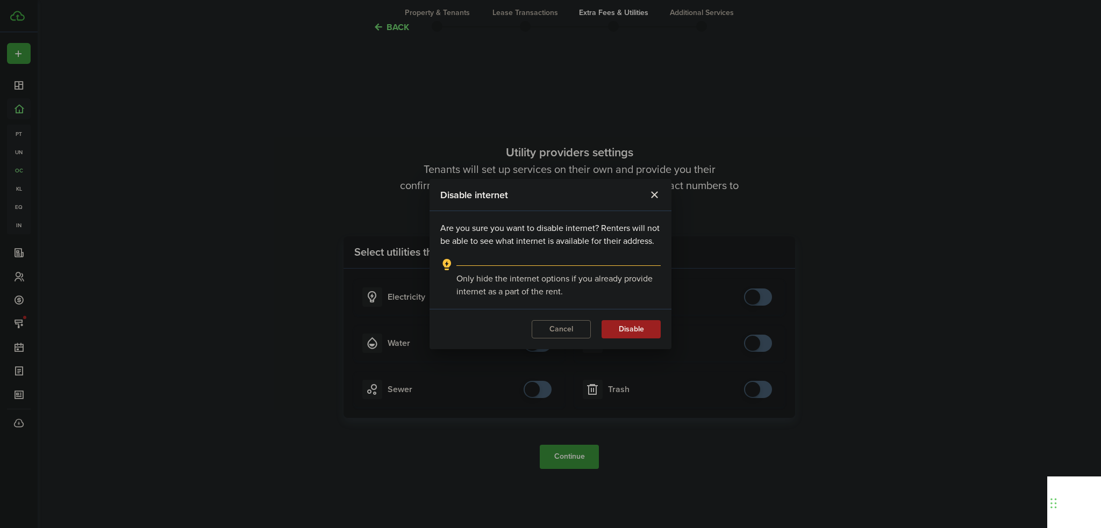
click at [621, 328] on button "Disable" at bounding box center [631, 329] width 59 height 18
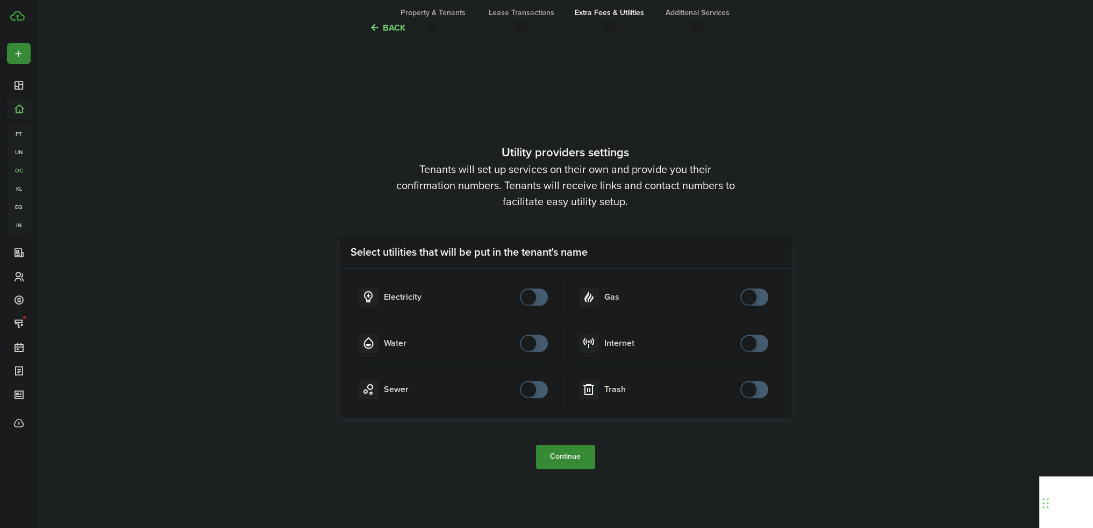
drag, startPoint x: 572, startPoint y: 461, endPoint x: 574, endPoint y: 473, distance: 12.0
click at [574, 473] on tc-wizard-step "Utility providers settings Tenants will set up services on their own and provid…" at bounding box center [566, 306] width 452 height 528
click at [571, 449] on button "Continue" at bounding box center [565, 457] width 59 height 24
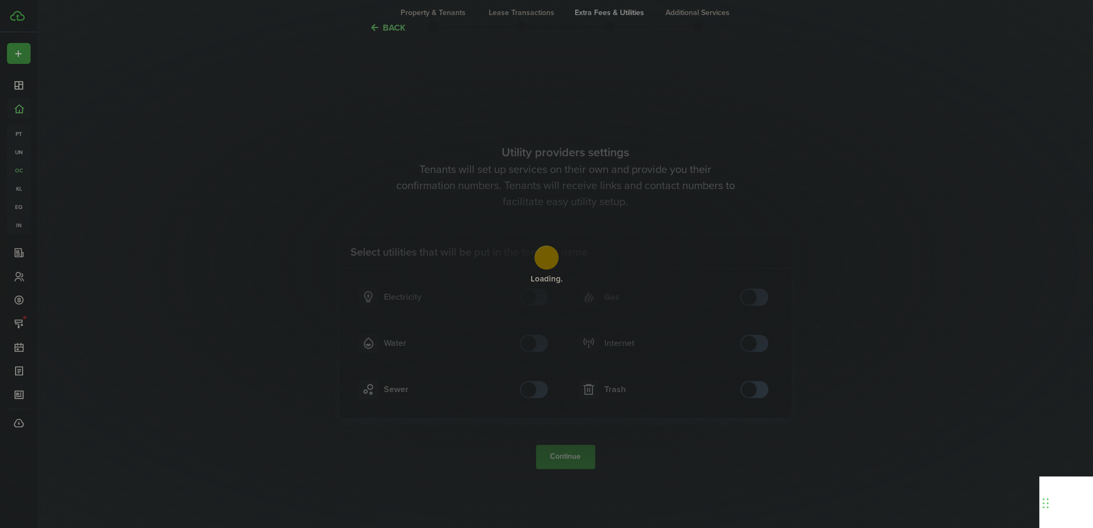
scroll to position [0, 0]
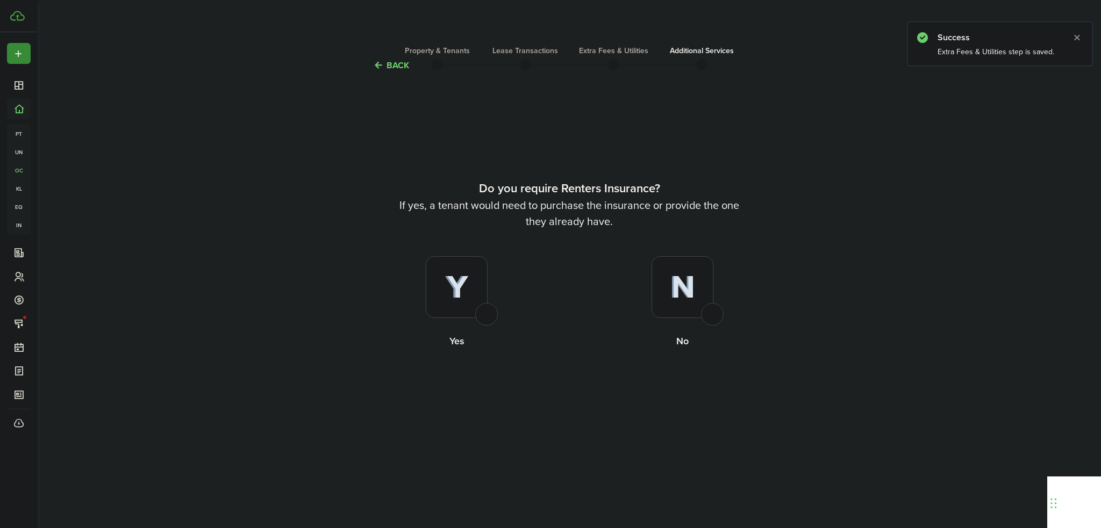
click at [685, 305] on div at bounding box center [683, 287] width 62 height 62
radio input "true"
click at [583, 389] on button "Complete move in" at bounding box center [569, 393] width 79 height 24
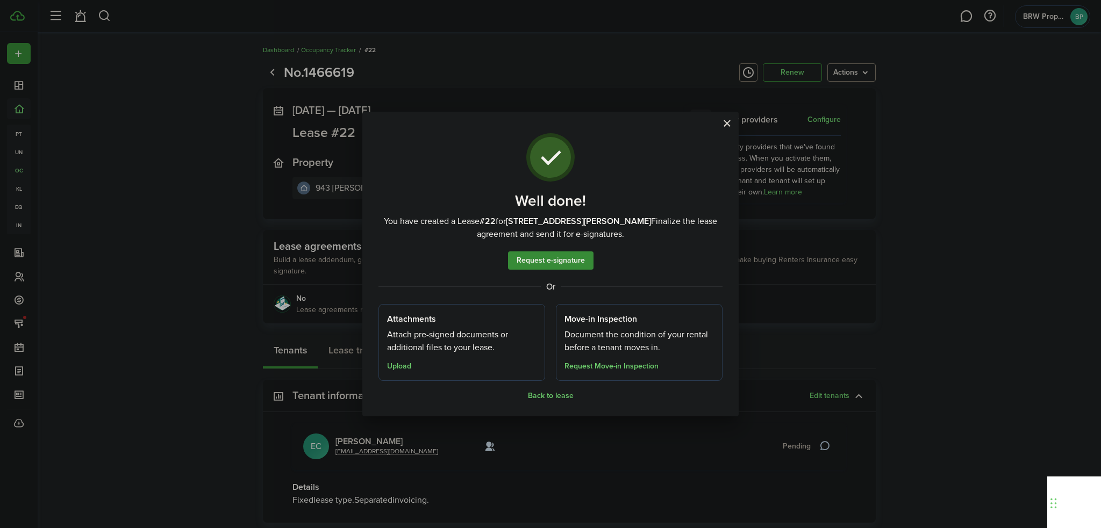
click at [180, 173] on div "Well done! You have created a Lease #22 for 943 [PERSON_NAME]. Finalize the lea…" at bounding box center [550, 264] width 1101 height 528
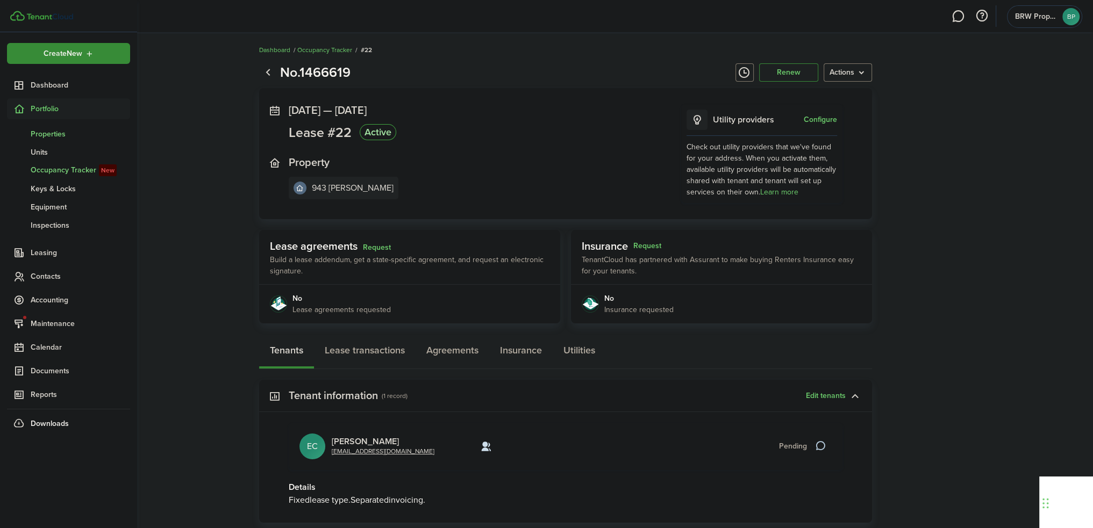
click at [66, 132] on span "Properties" at bounding box center [80, 133] width 99 height 11
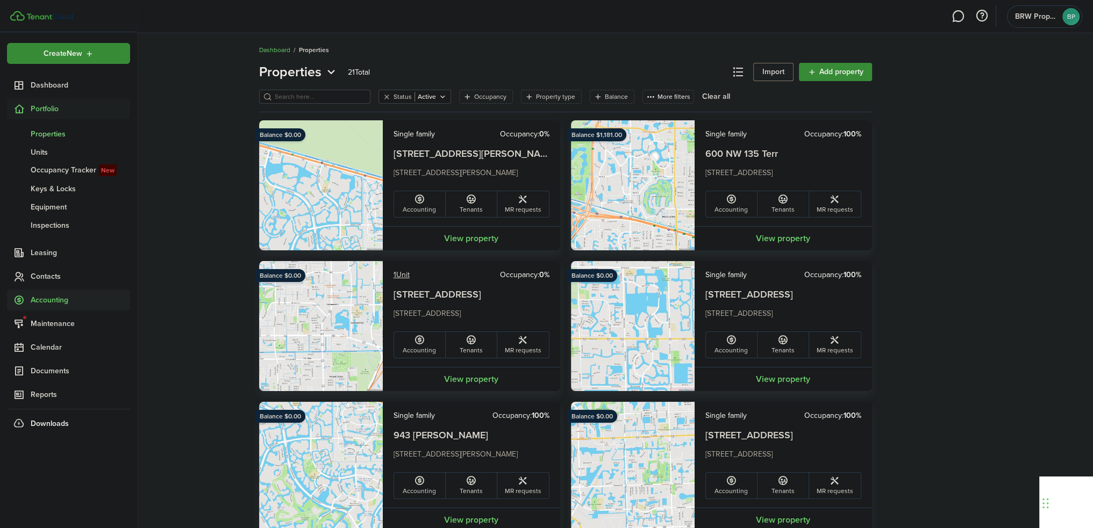
click at [55, 295] on span "Accounting" at bounding box center [80, 300] width 99 height 11
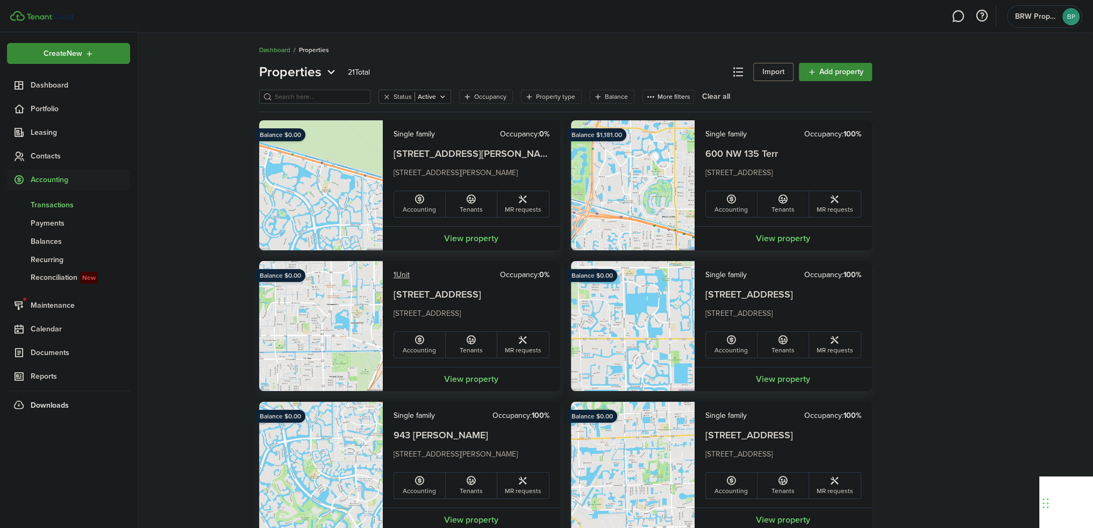
click at [84, 200] on span "Transactions" at bounding box center [80, 204] width 99 height 11
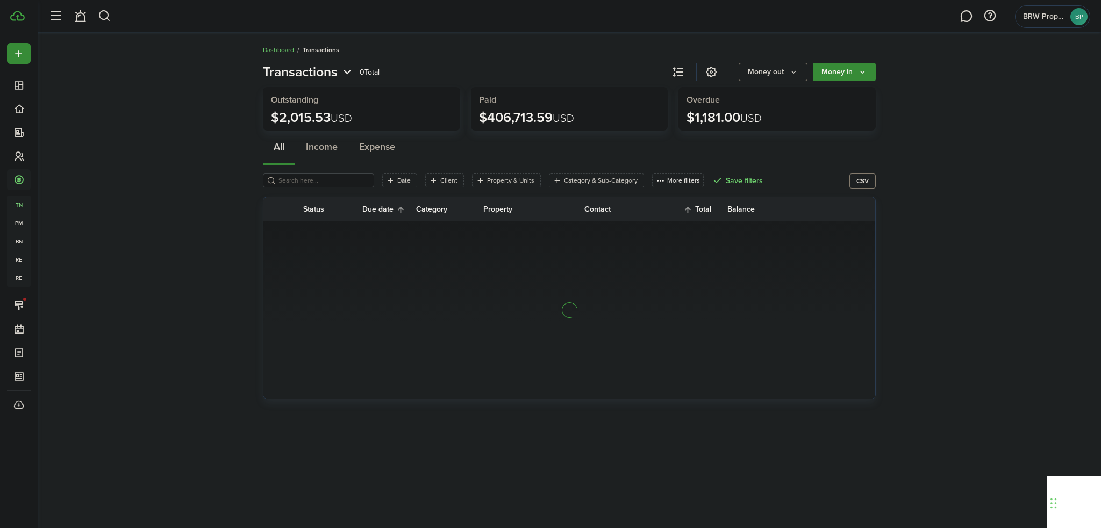
click at [333, 181] on input "search" at bounding box center [323, 181] width 95 height 10
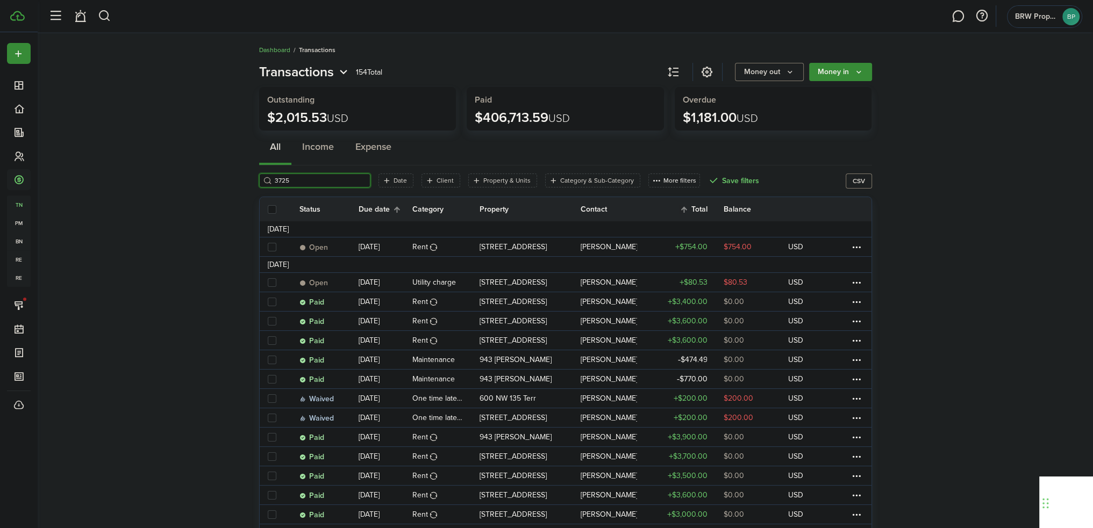
type input "3725"
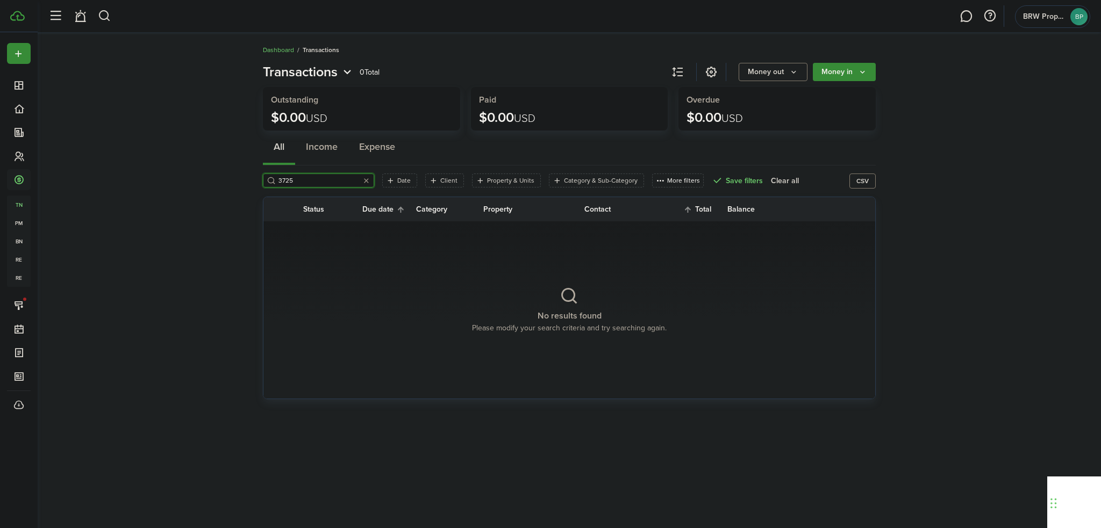
click at [359, 180] on button "button" at bounding box center [366, 180] width 15 height 15
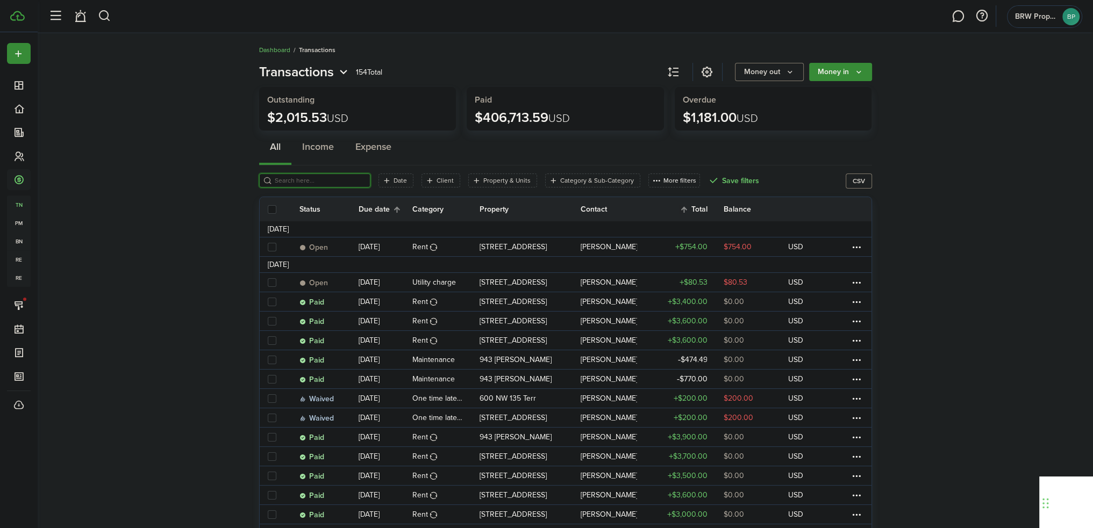
click at [290, 178] on input "search" at bounding box center [319, 181] width 95 height 10
type input "[PERSON_NAME]"
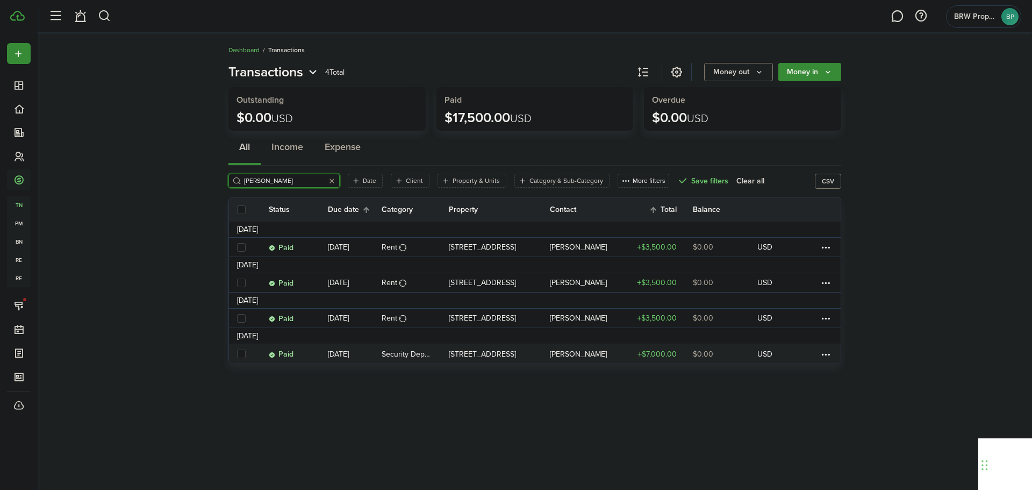
click at [563, 359] on link "[PERSON_NAME]" at bounding box center [589, 353] width 78 height 19
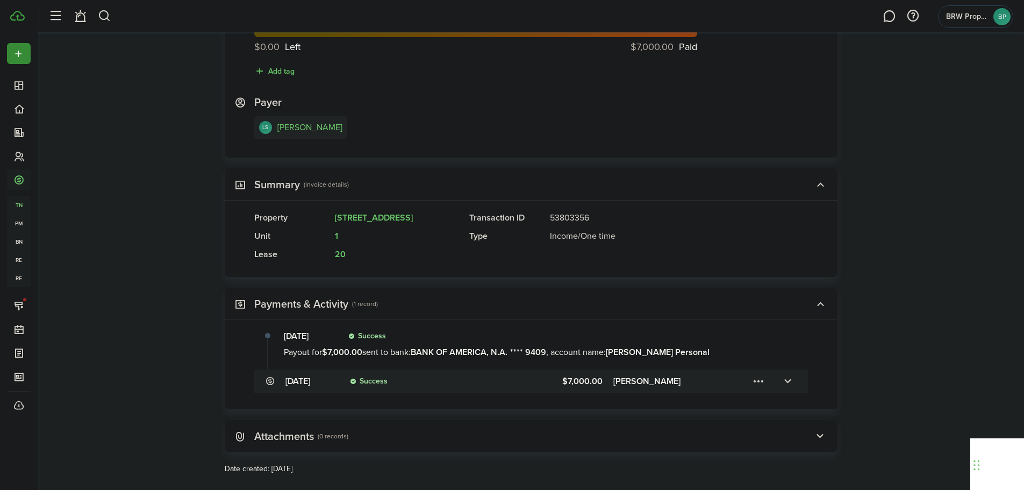
scroll to position [132, 0]
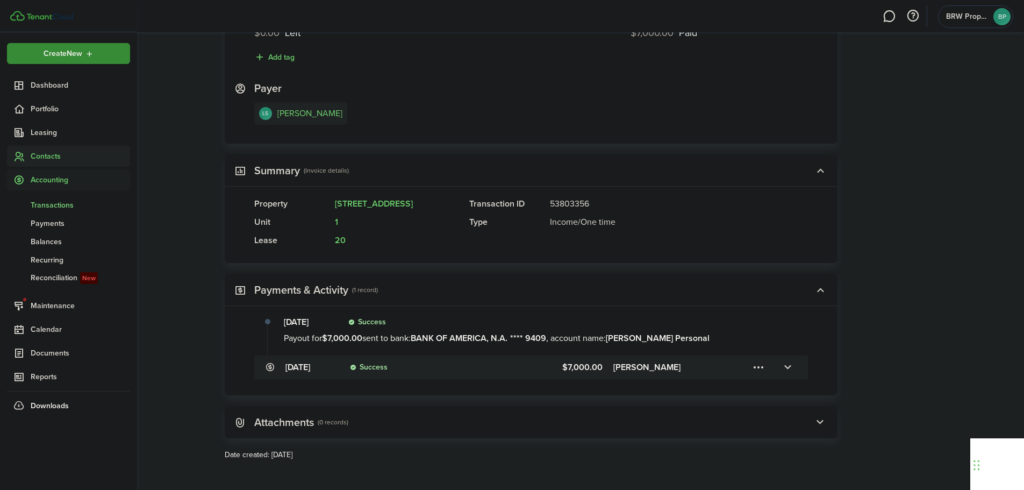
click at [66, 155] on span "Contacts" at bounding box center [80, 156] width 99 height 11
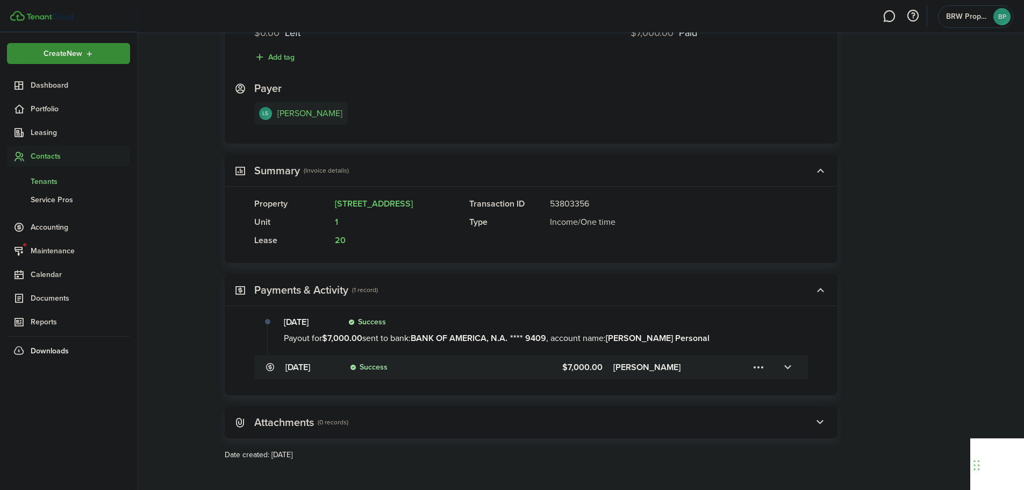
click at [68, 180] on span "Tenants" at bounding box center [80, 181] width 99 height 11
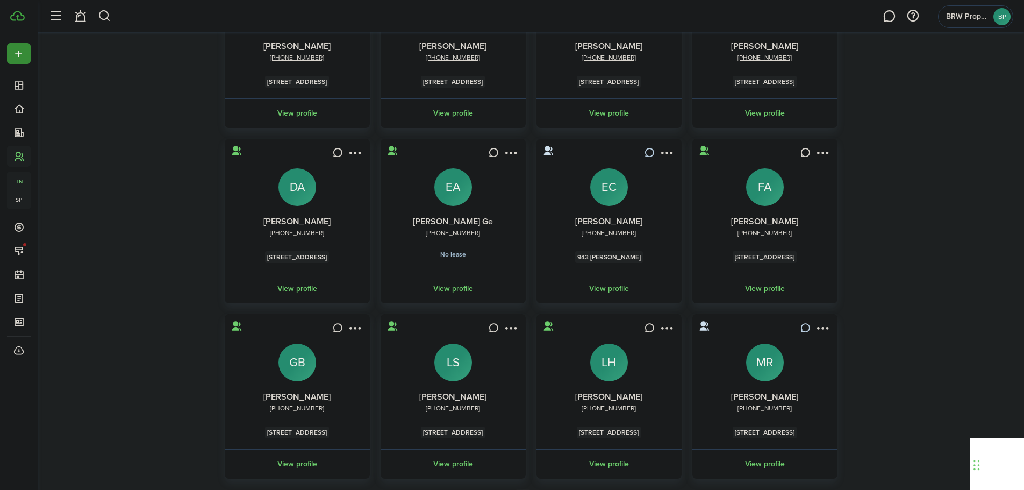
scroll to position [161, 0]
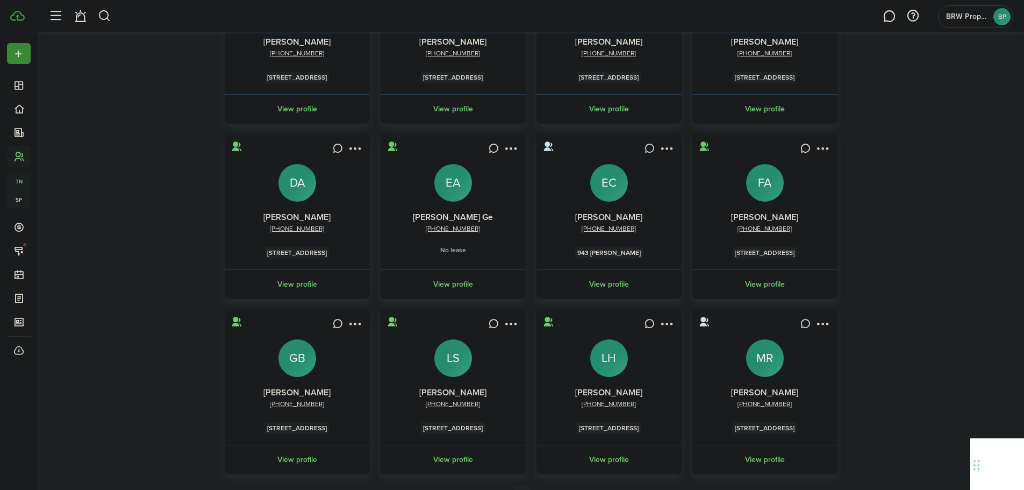
click at [449, 359] on avatar-text "LS" at bounding box center [453, 358] width 38 height 38
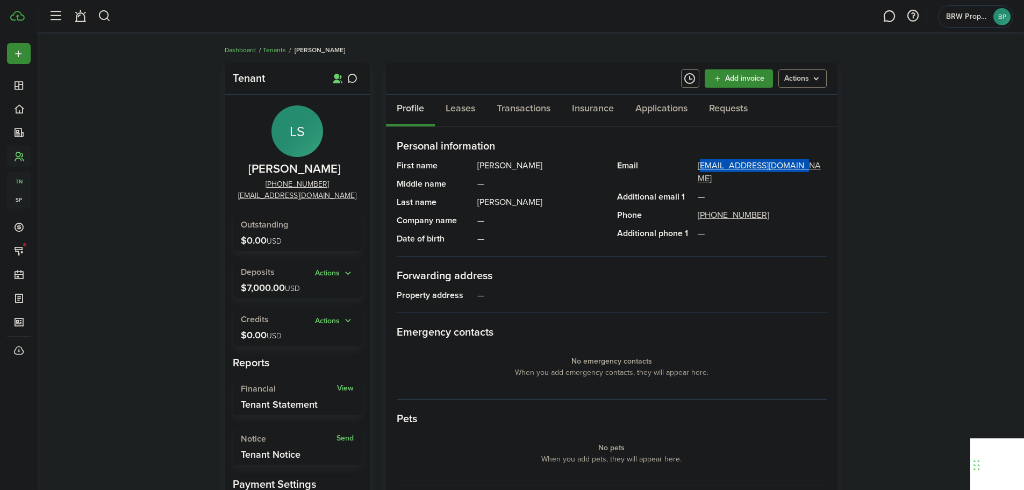
drag, startPoint x: 810, startPoint y: 163, endPoint x: 696, endPoint y: 168, distance: 114.1
click at [696, 169] on panel-main-item "Email [EMAIL_ADDRESS][DOMAIN_NAME]" at bounding box center [722, 172] width 210 height 26
copy link "[EMAIL_ADDRESS][DOMAIN_NAME]"
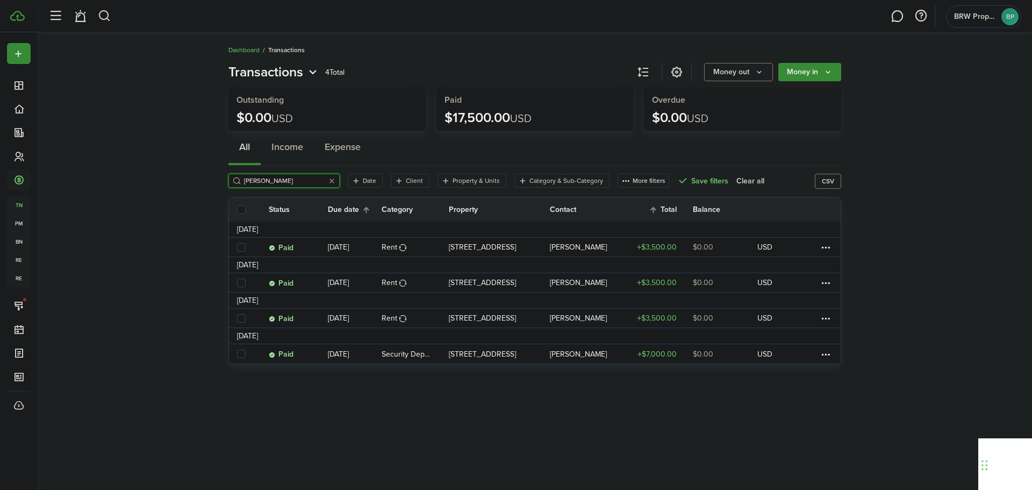
click at [166, 205] on invoice-list "Transactions 4 Total Money out Money in Outstanding $0.00 USD Paid $17,500.00 U…" at bounding box center [535, 216] width 994 height 318
click at [912, 317] on invoice-list "Transactions 4 Total Money out Money in Outstanding $0.00 USD Paid $17,500.00 U…" at bounding box center [535, 216] width 994 height 318
click at [800, 73] on button "Money in" at bounding box center [809, 72] width 63 height 18
click at [801, 94] on link "Income invoice" at bounding box center [794, 96] width 94 height 19
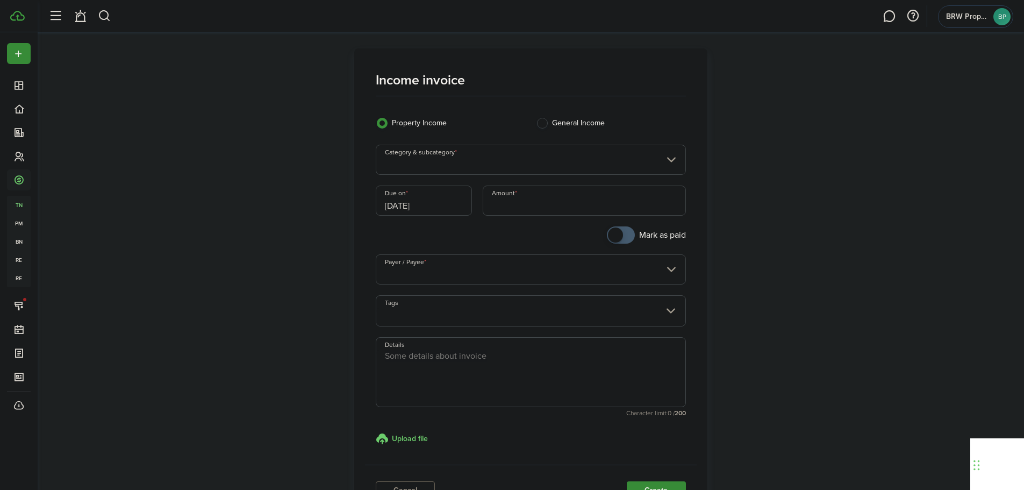
click at [450, 159] on input "Category & subcategory" at bounding box center [531, 160] width 310 height 30
type input "utili"
click at [503, 307] on div "Utility charge" at bounding box center [487, 305] width 190 height 18
type input "Tenant charges & fees / Utility charge"
click at [516, 204] on input "Amount" at bounding box center [584, 200] width 203 height 30
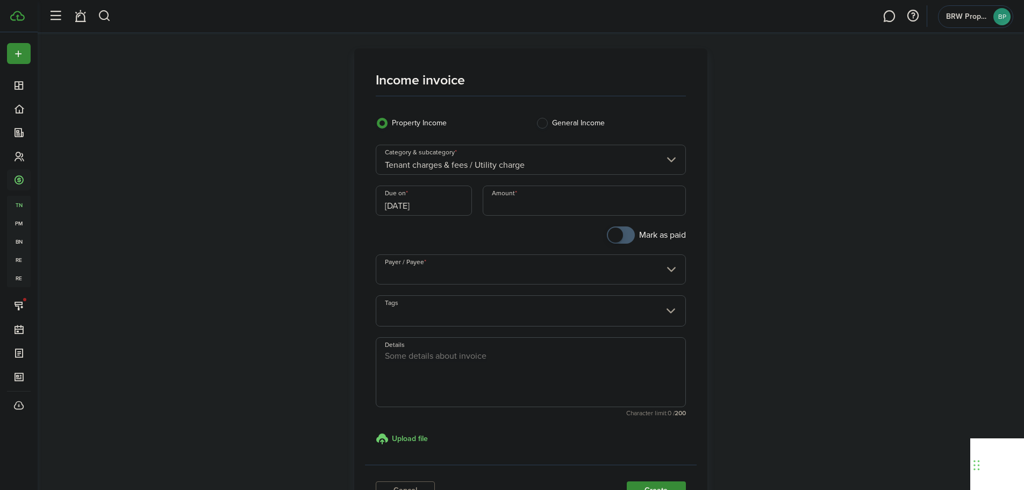
click at [479, 210] on div "Amount" at bounding box center [584, 205] width 214 height 41
click at [508, 201] on input "Amount" at bounding box center [584, 200] width 203 height 30
click at [507, 272] on input "Payer / Payee" at bounding box center [531, 269] width 310 height 30
type input "$57.44"
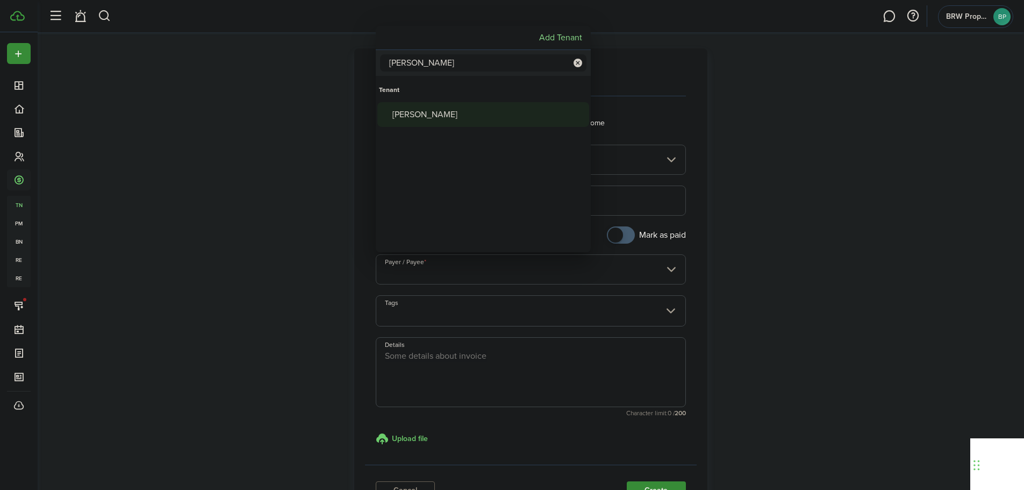
type input "[PERSON_NAME]"
click at [455, 115] on div "[PERSON_NAME]" at bounding box center [487, 114] width 190 height 25
type input "[PERSON_NAME]"
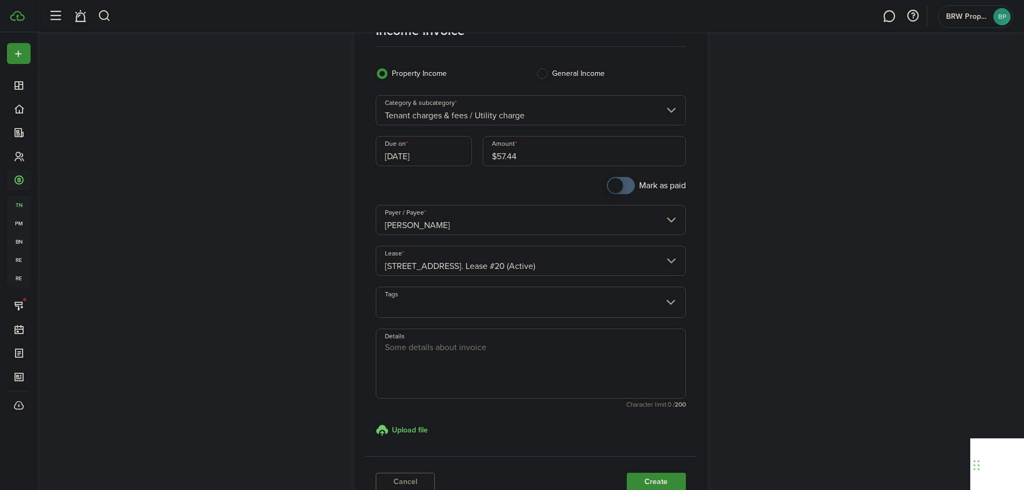
scroll to position [54, 0]
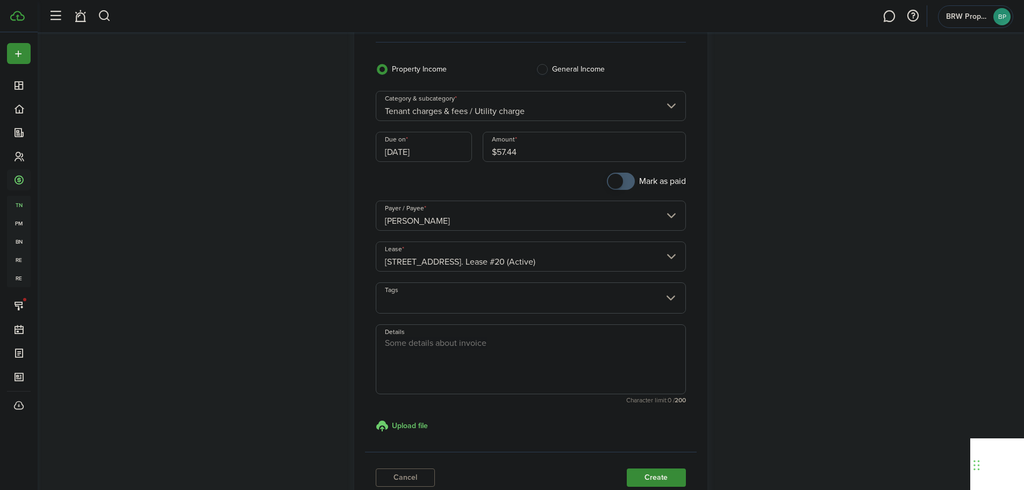
click at [459, 348] on textarea "Details" at bounding box center [530, 363] width 309 height 52
click at [543, 343] on textarea "Utility charge for July and A" at bounding box center [530, 363] width 309 height 52
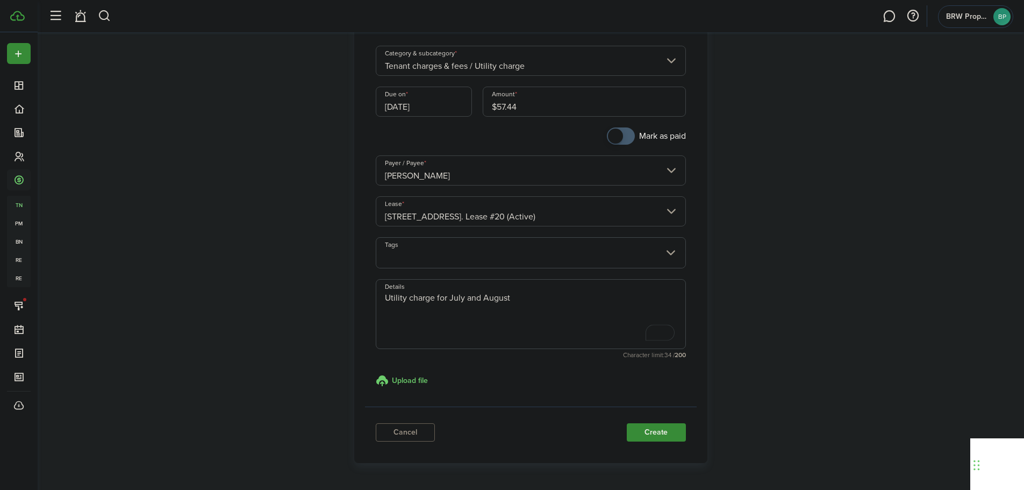
scroll to position [108, 0]
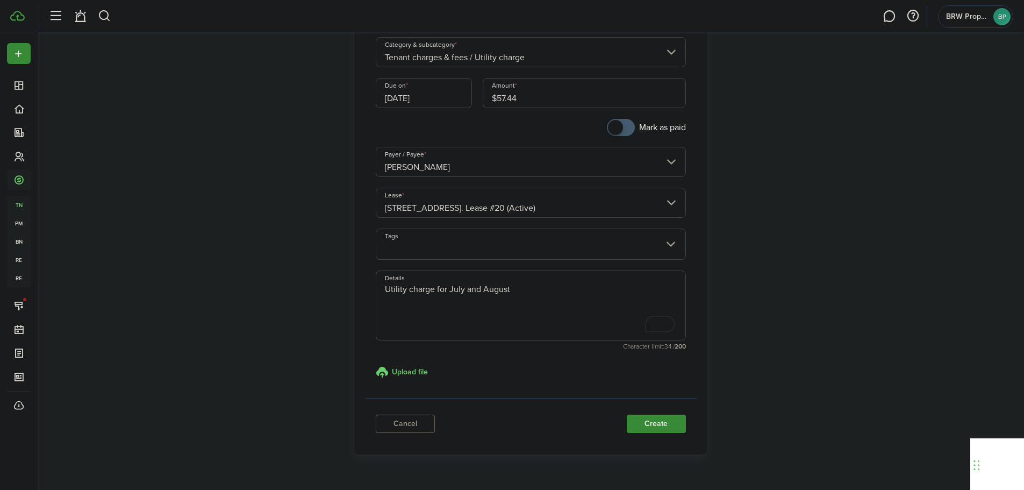
click at [450, 94] on input "[DATE]" at bounding box center [424, 93] width 96 height 30
type textarea "Utility charge for July and August"
click at [389, 215] on div "21" at bounding box center [390, 217] width 16 height 16
type input "[DATE]"
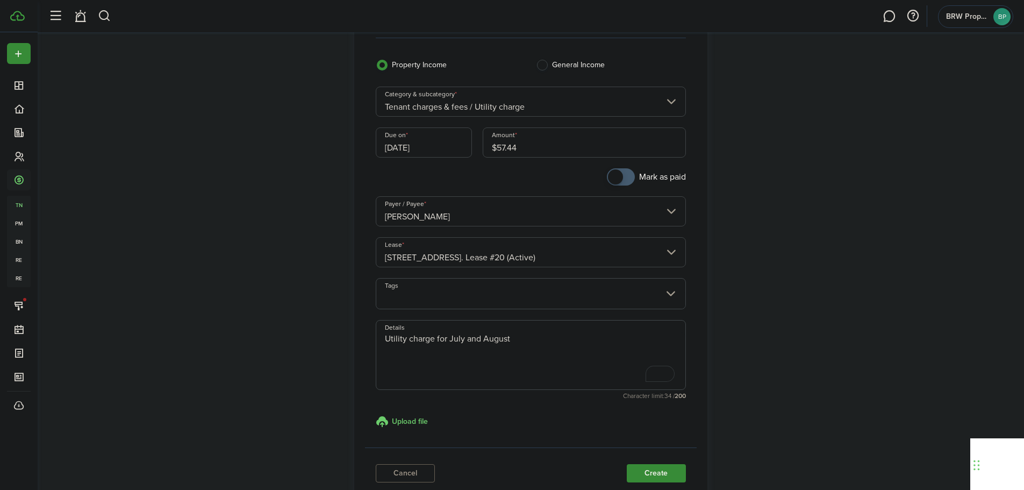
scroll to position [54, 0]
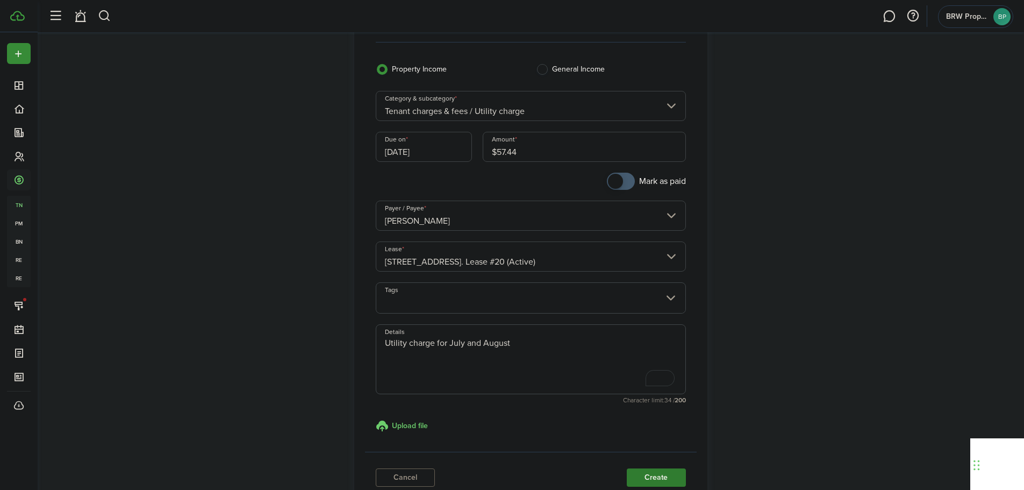
click at [677, 474] on button "Create" at bounding box center [656, 477] width 59 height 18
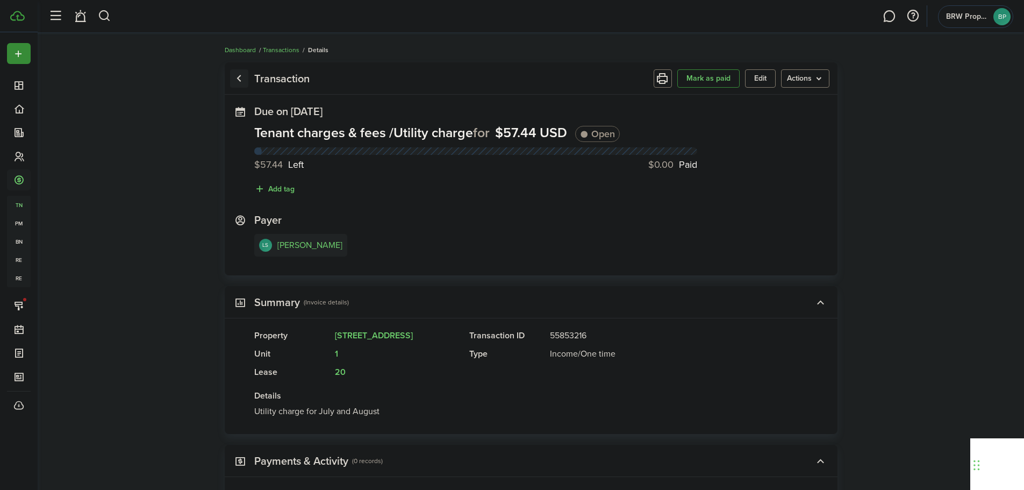
click at [239, 75] on link "Go back" at bounding box center [239, 78] width 18 height 18
